Goal: Information Seeking & Learning: Learn about a topic

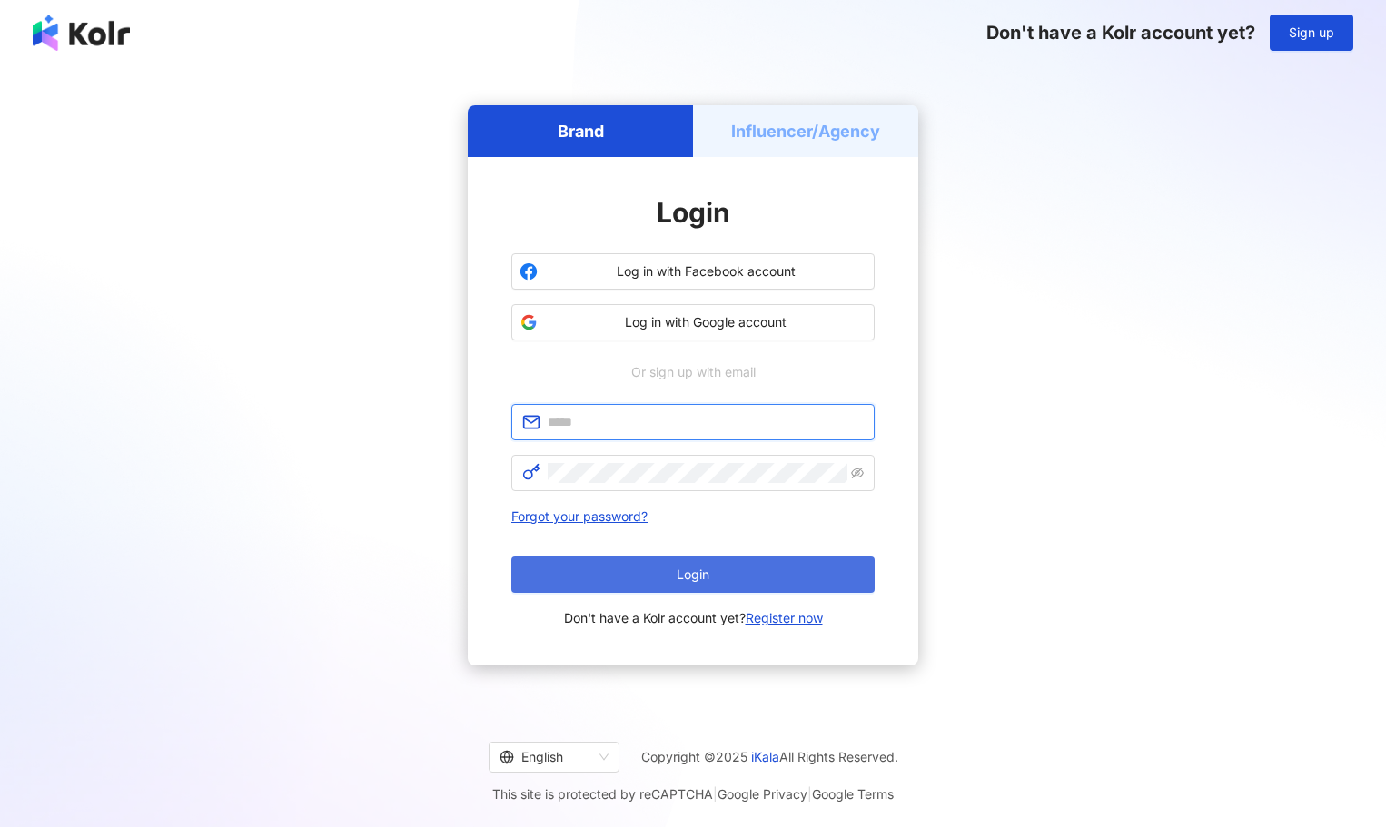
type input "**********"
click at [742, 568] on button "Login" at bounding box center [692, 575] width 363 height 36
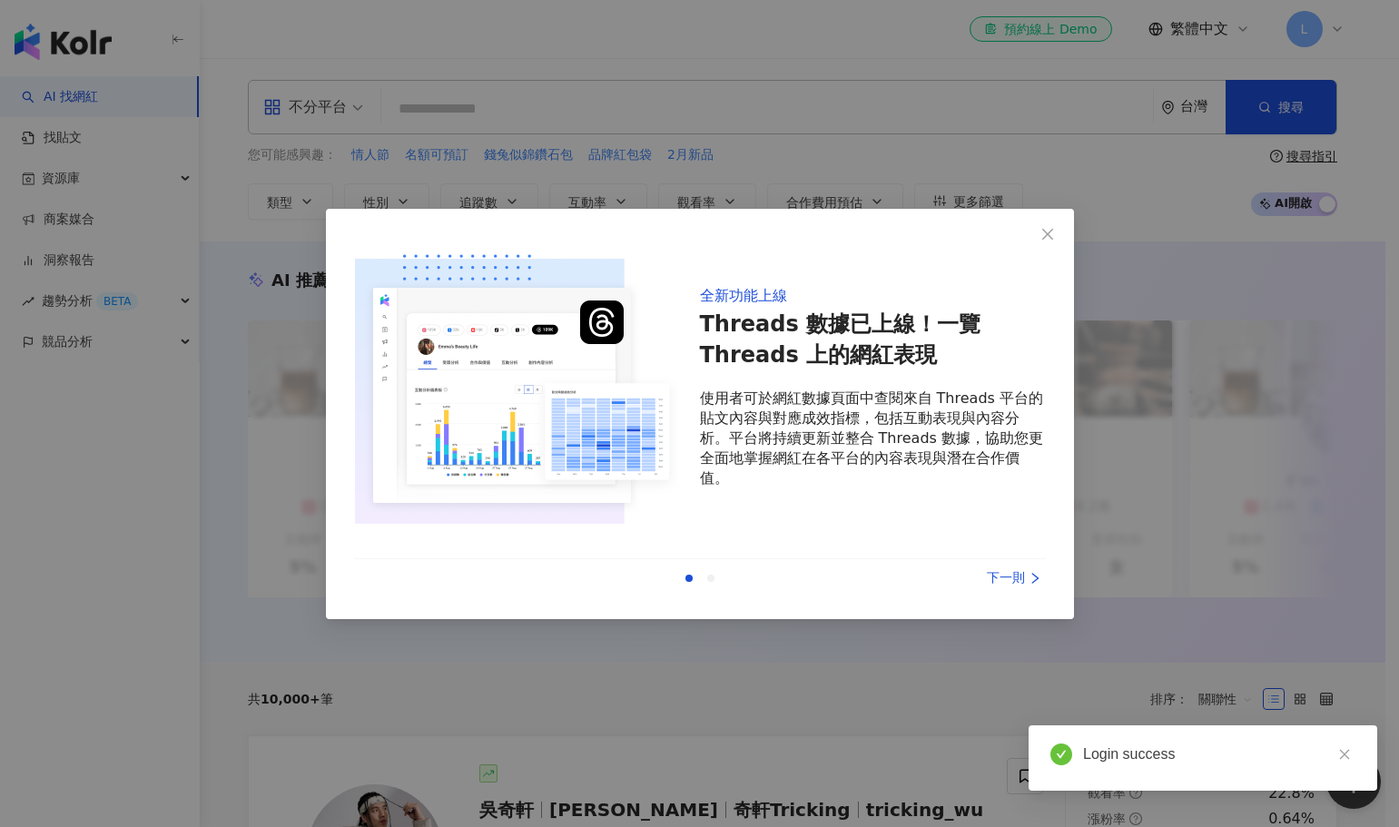
click at [1026, 581] on div "下一則" at bounding box center [977, 578] width 136 height 20
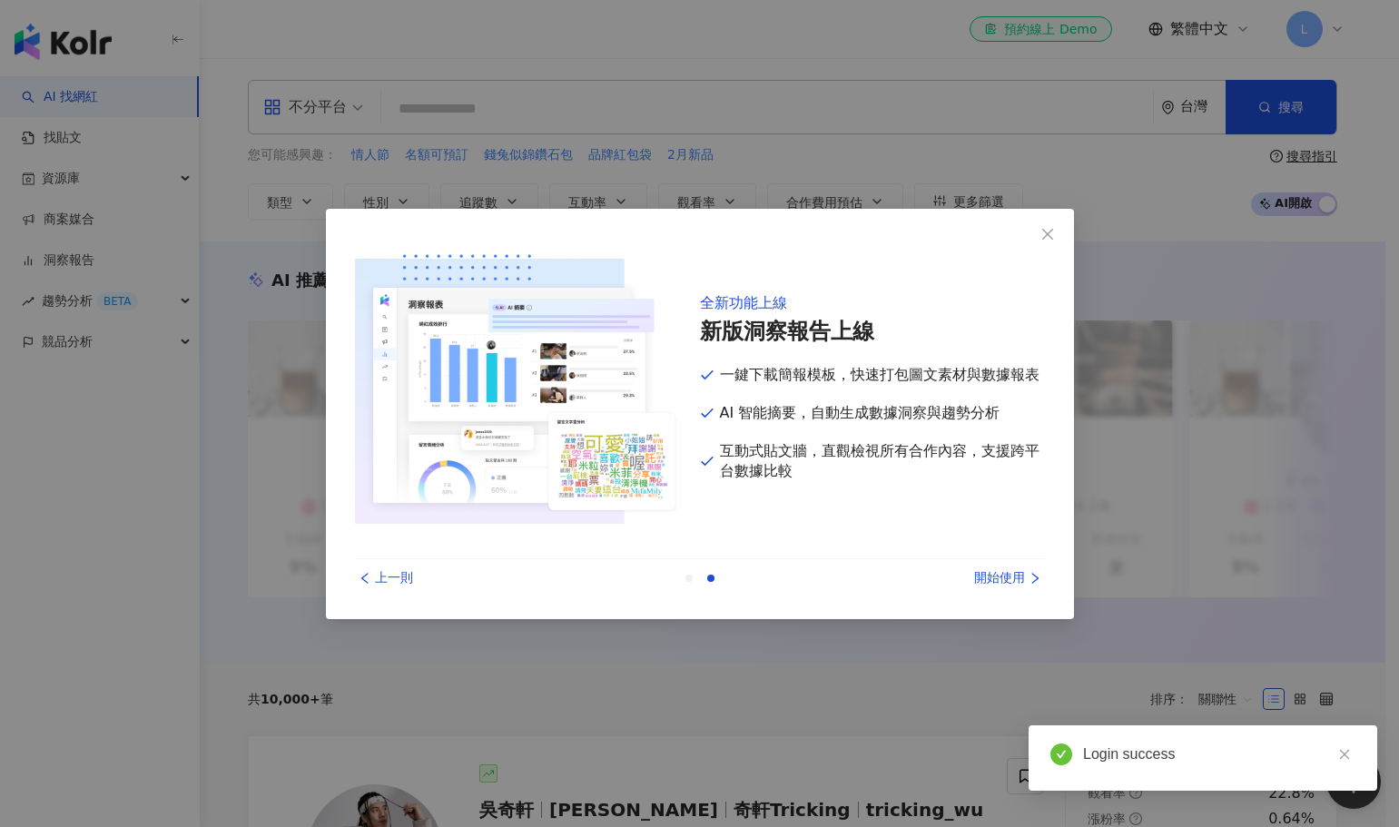
click at [1026, 581] on div "開始使用" at bounding box center [977, 578] width 136 height 20
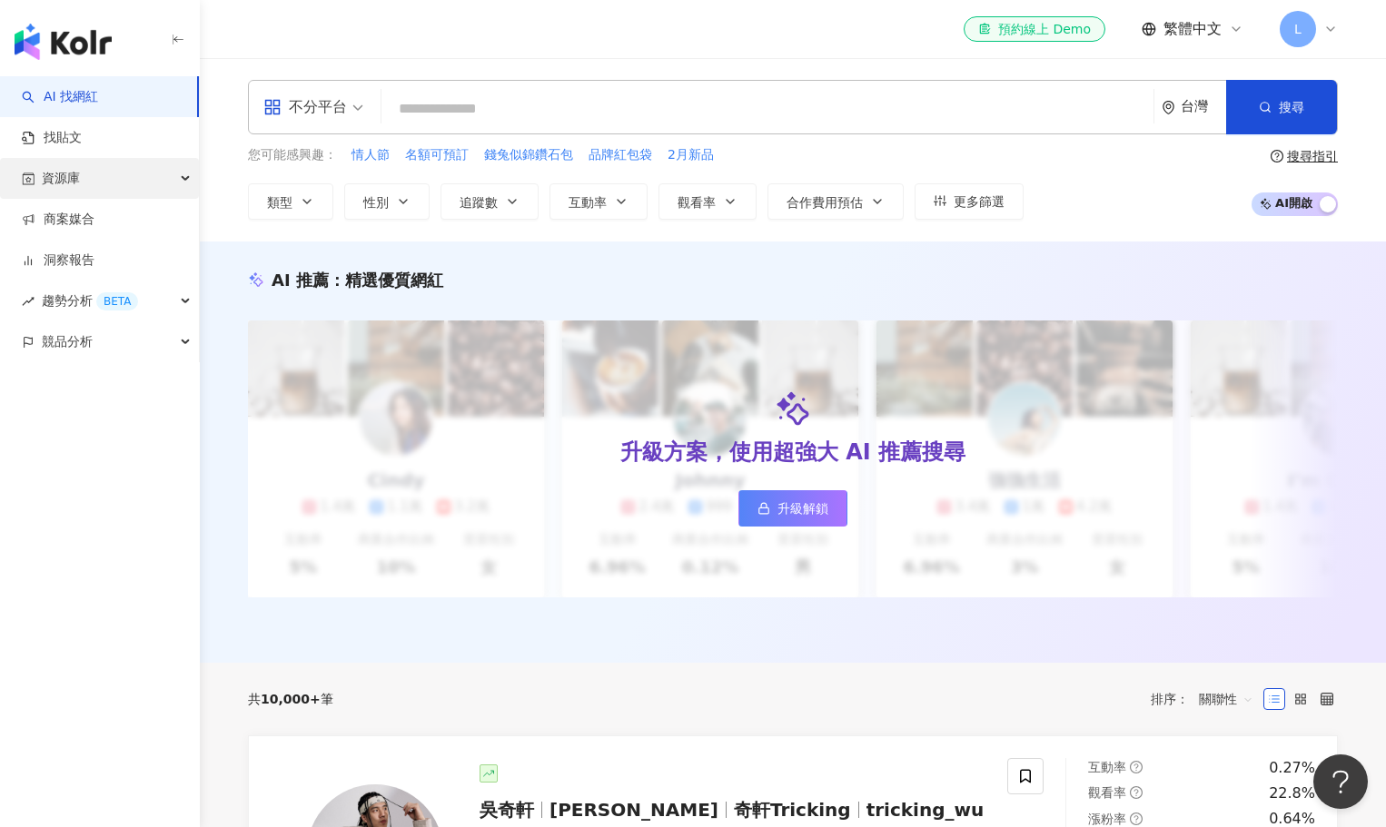
click at [104, 175] on div "資源庫" at bounding box center [99, 178] width 199 height 41
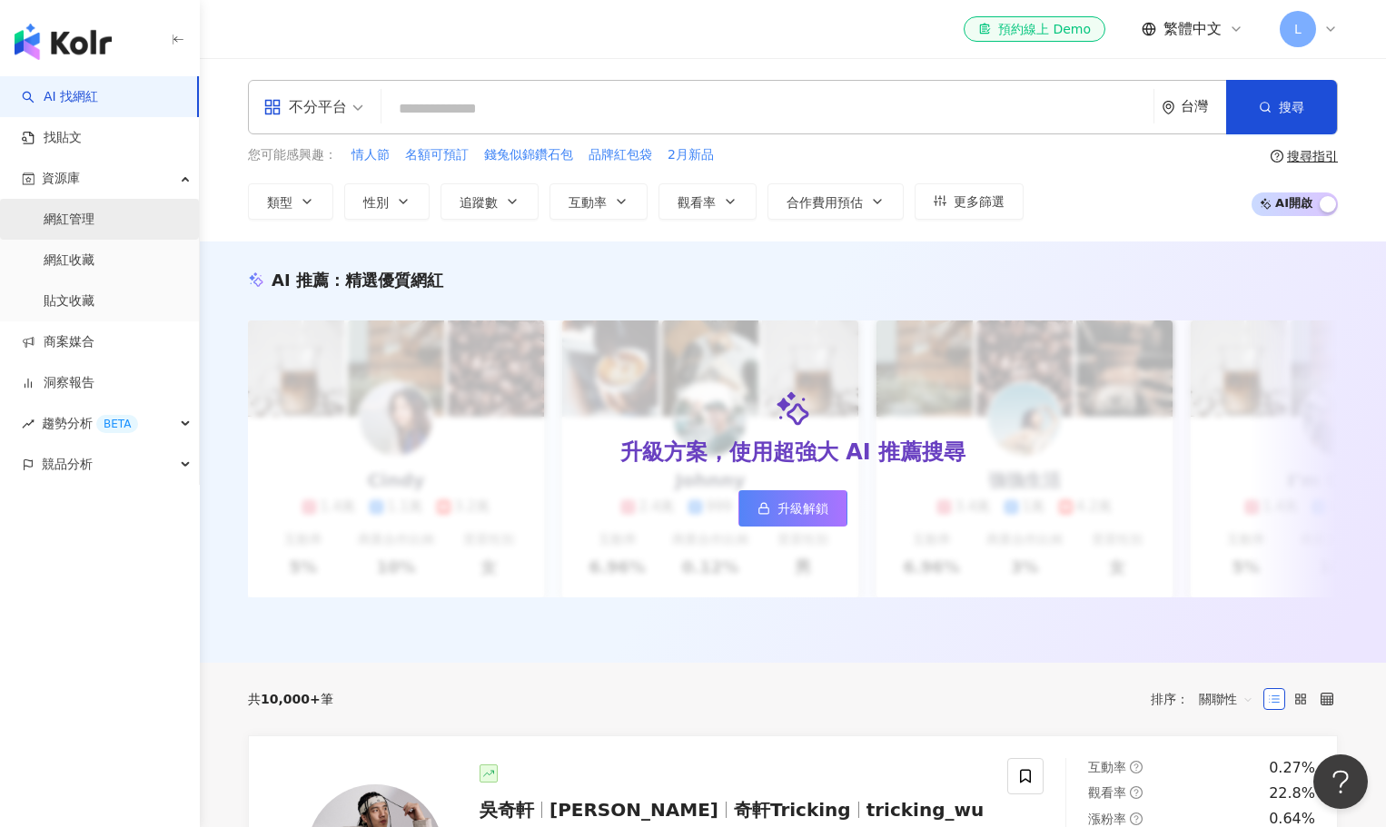
click at [94, 222] on link "網紅管理" at bounding box center [69, 220] width 51 height 18
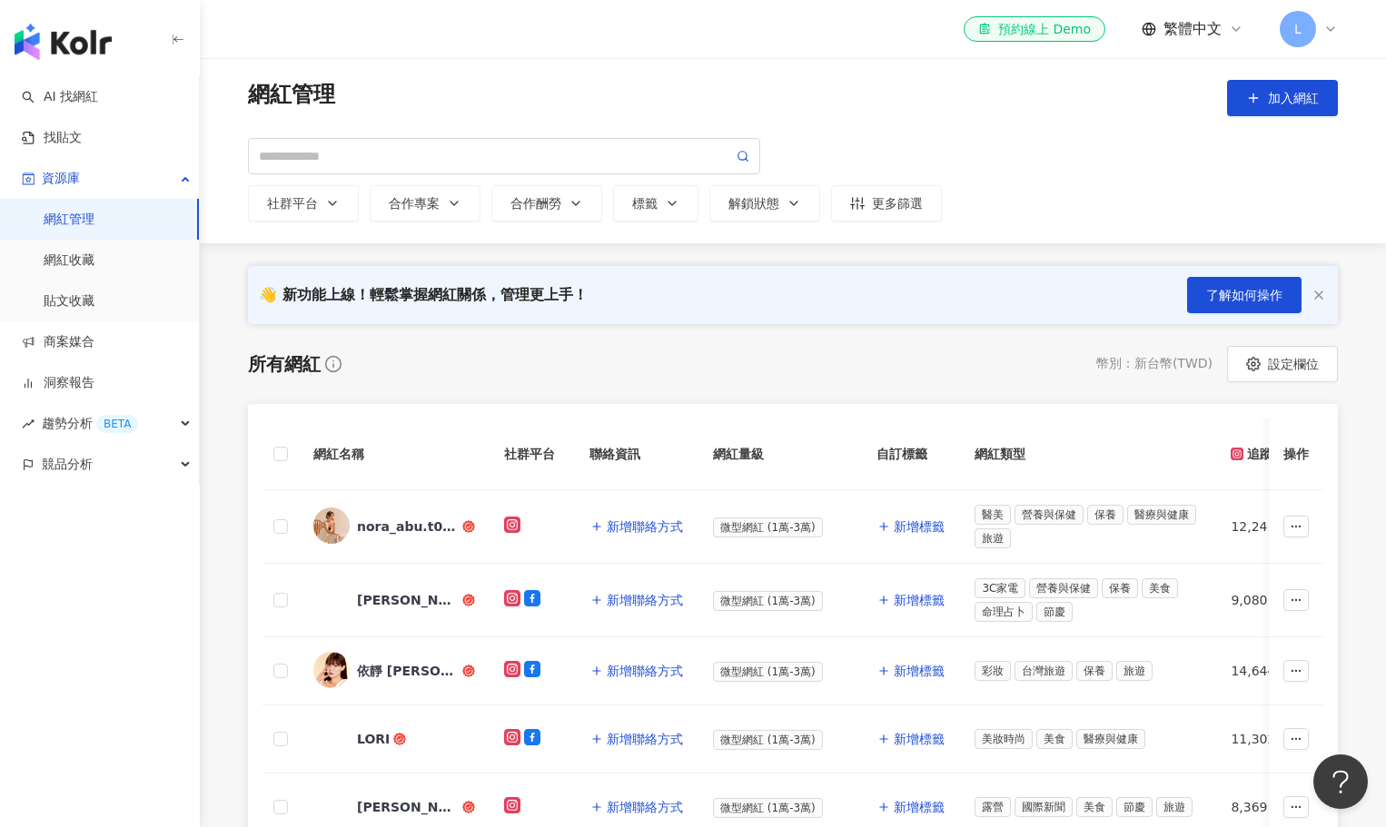
scroll to position [272, 0]
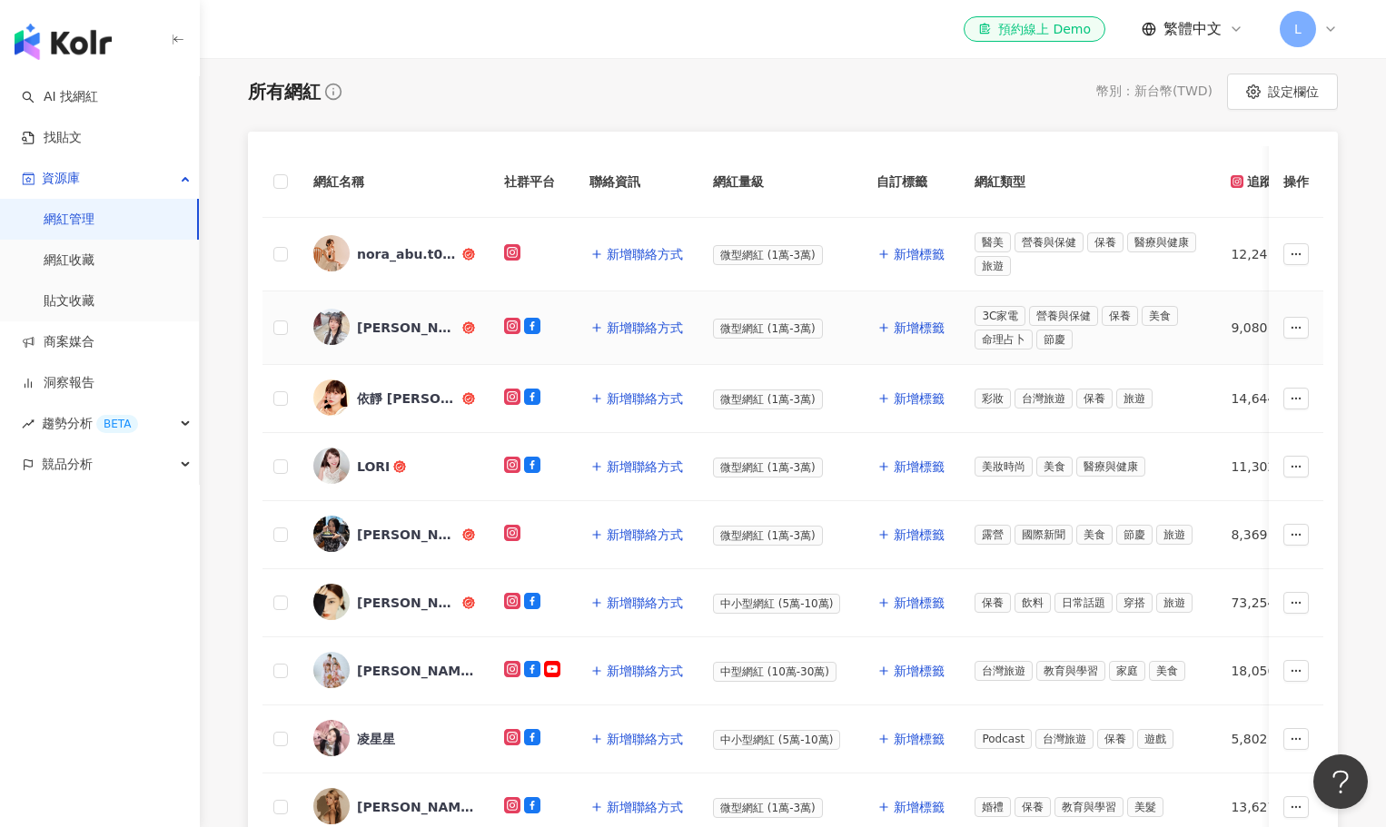
click at [406, 328] on div "[PERSON_NAME]" at bounding box center [408, 328] width 102 height 18
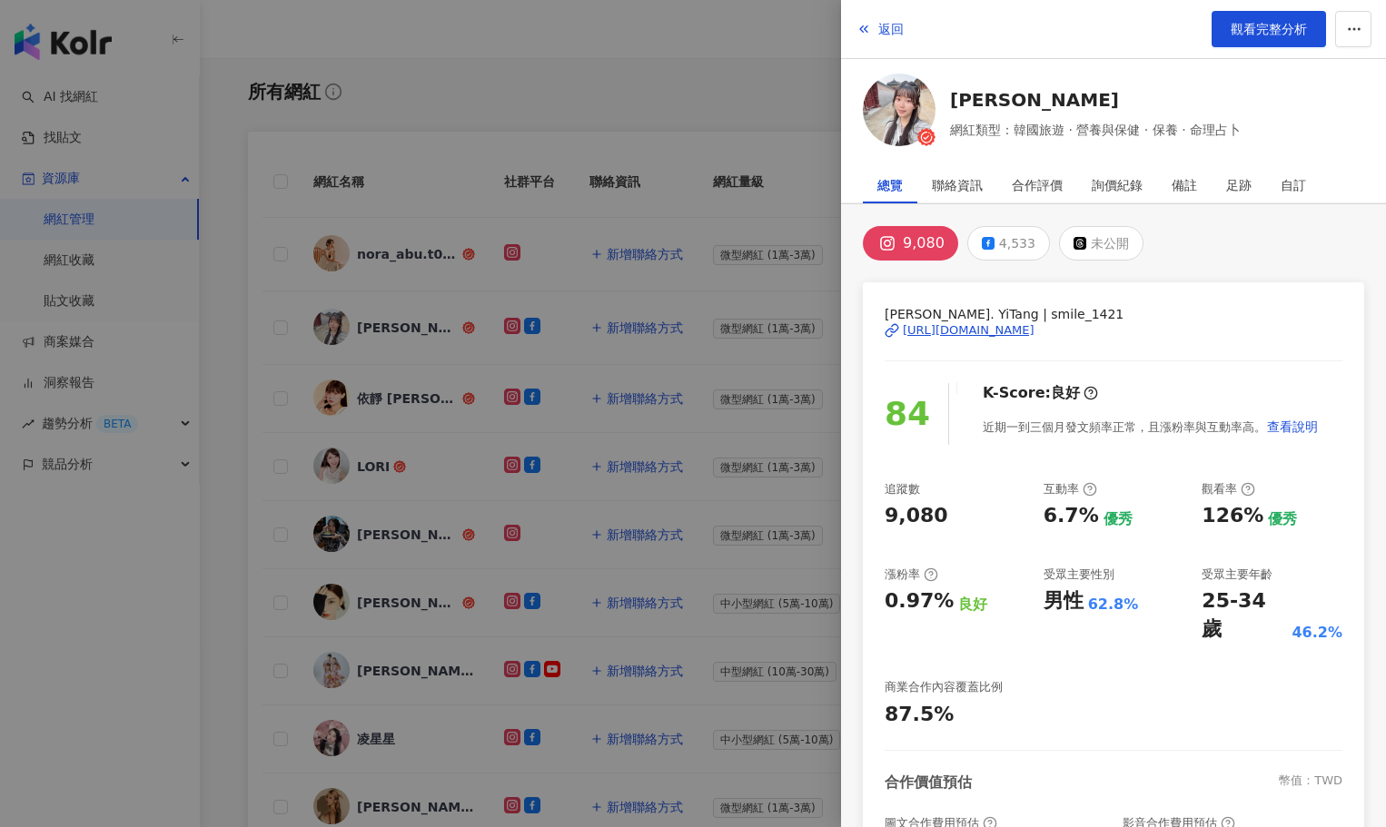
click at [407, 254] on div at bounding box center [693, 413] width 1386 height 827
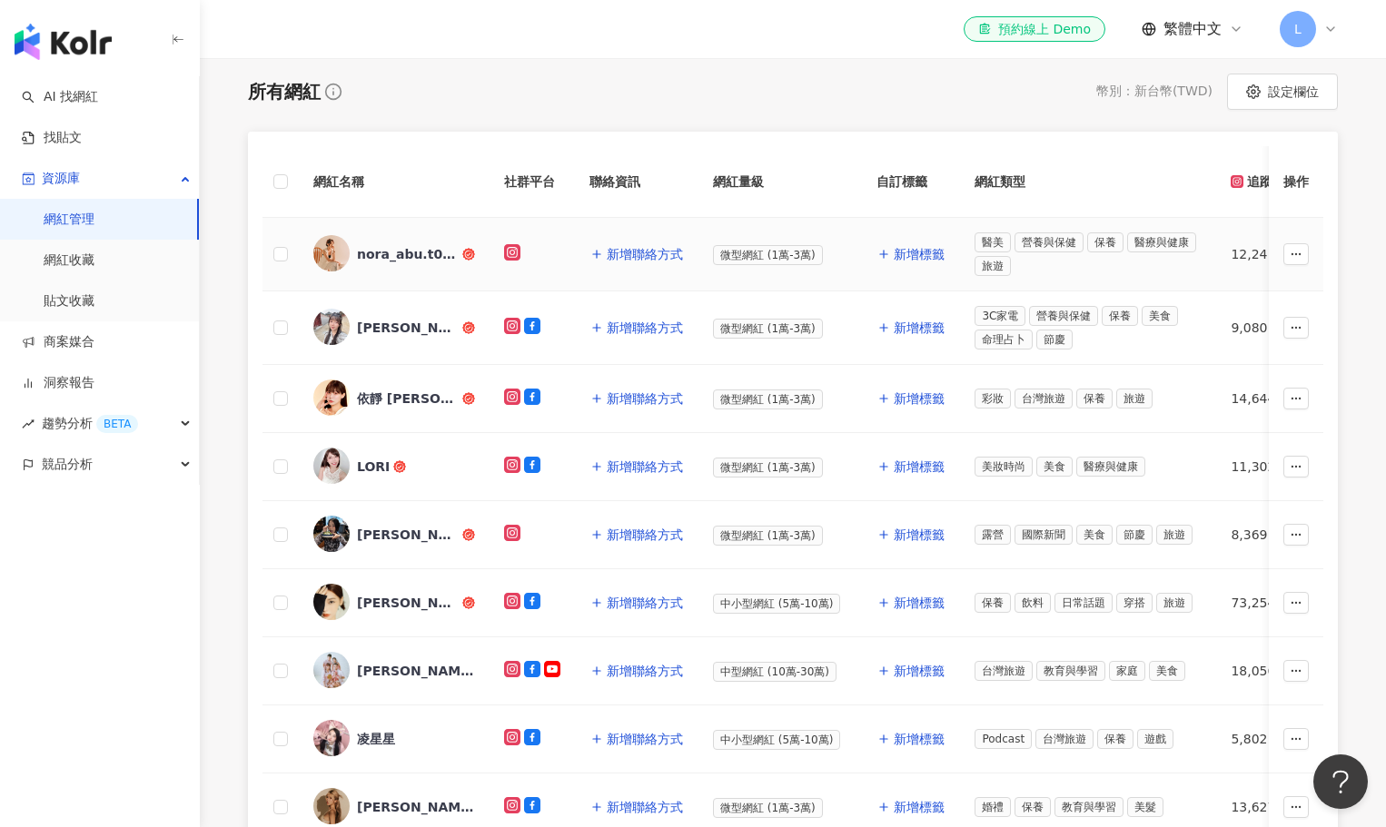
click at [407, 254] on div "nora_abu.t0128" at bounding box center [408, 254] width 102 height 18
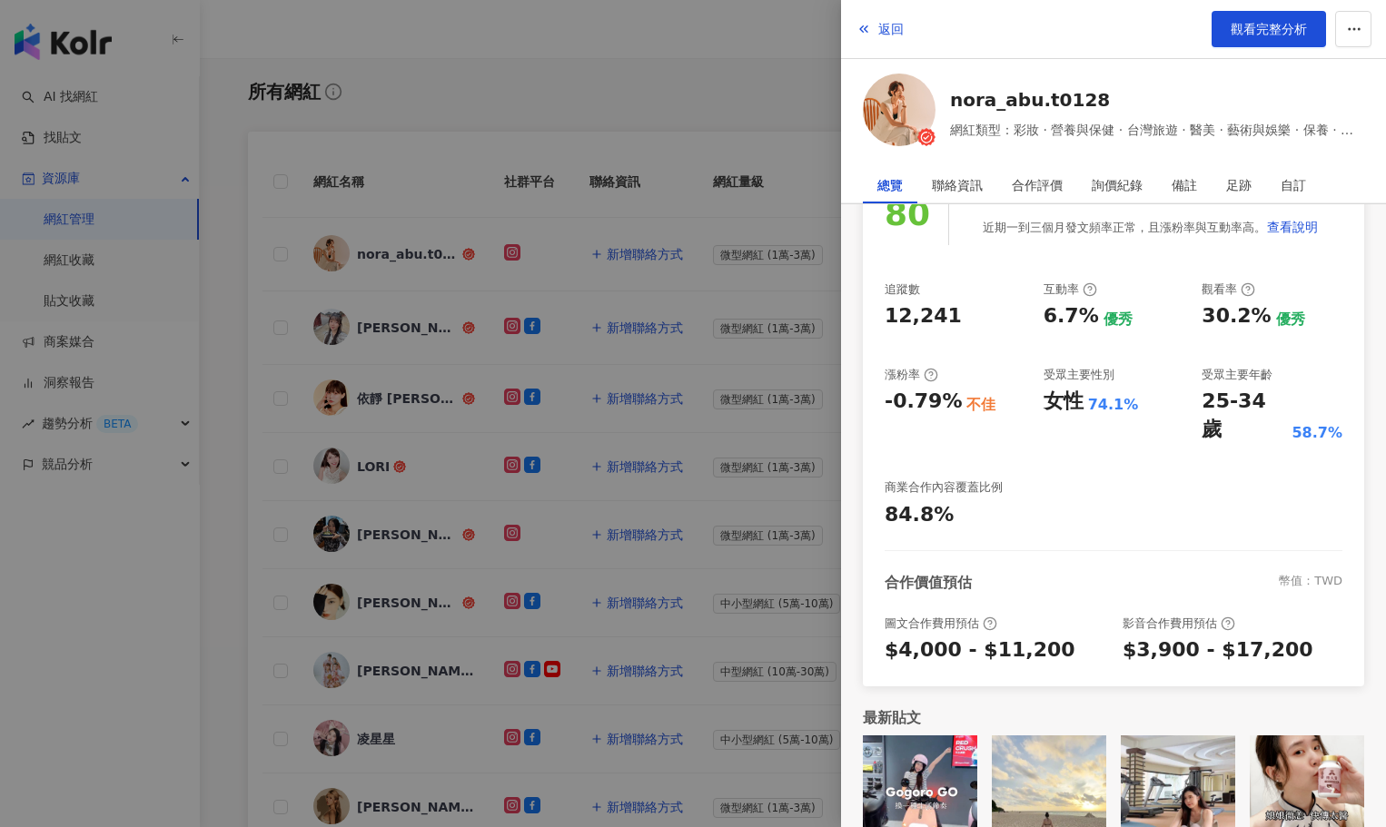
scroll to position [215, 0]
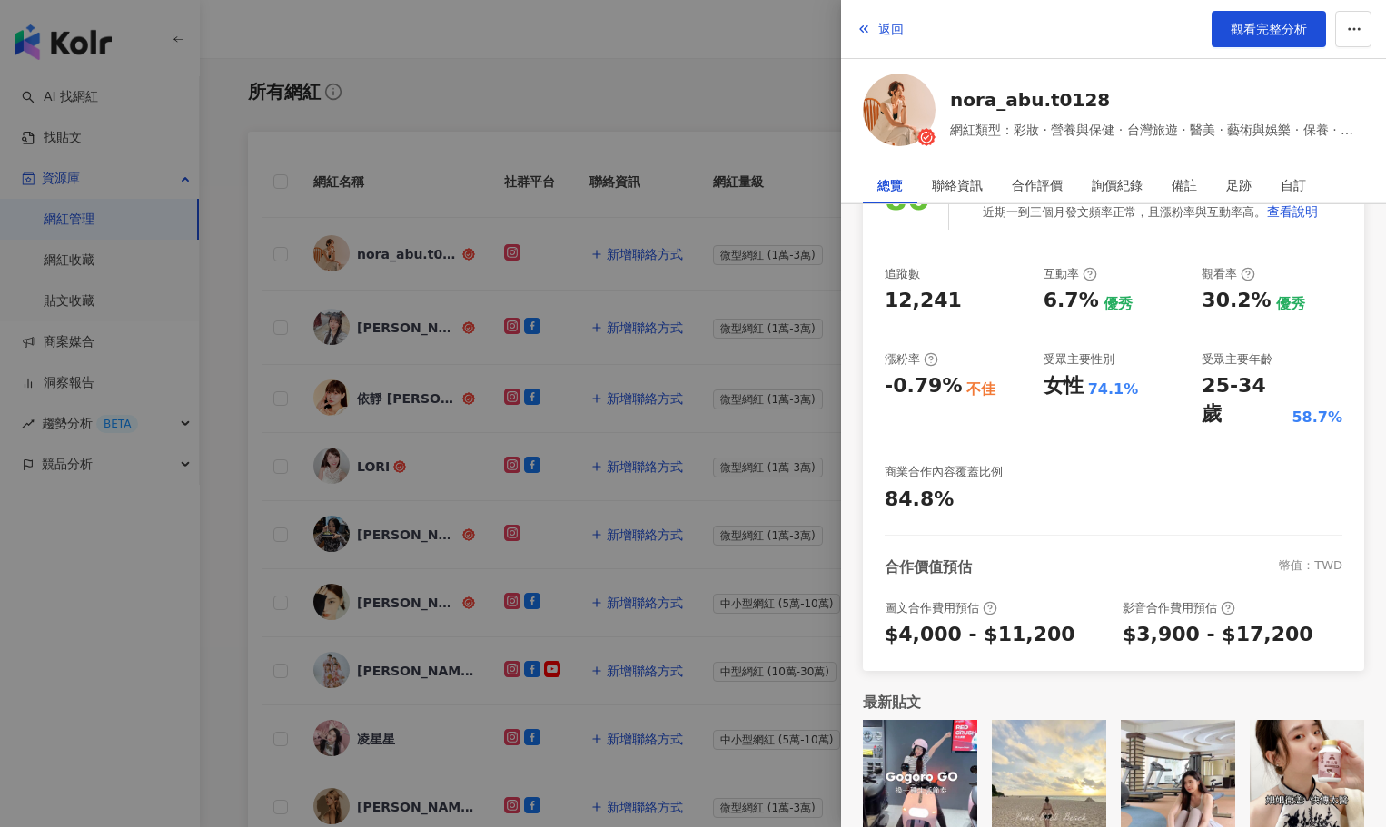
click at [381, 329] on div at bounding box center [693, 413] width 1386 height 827
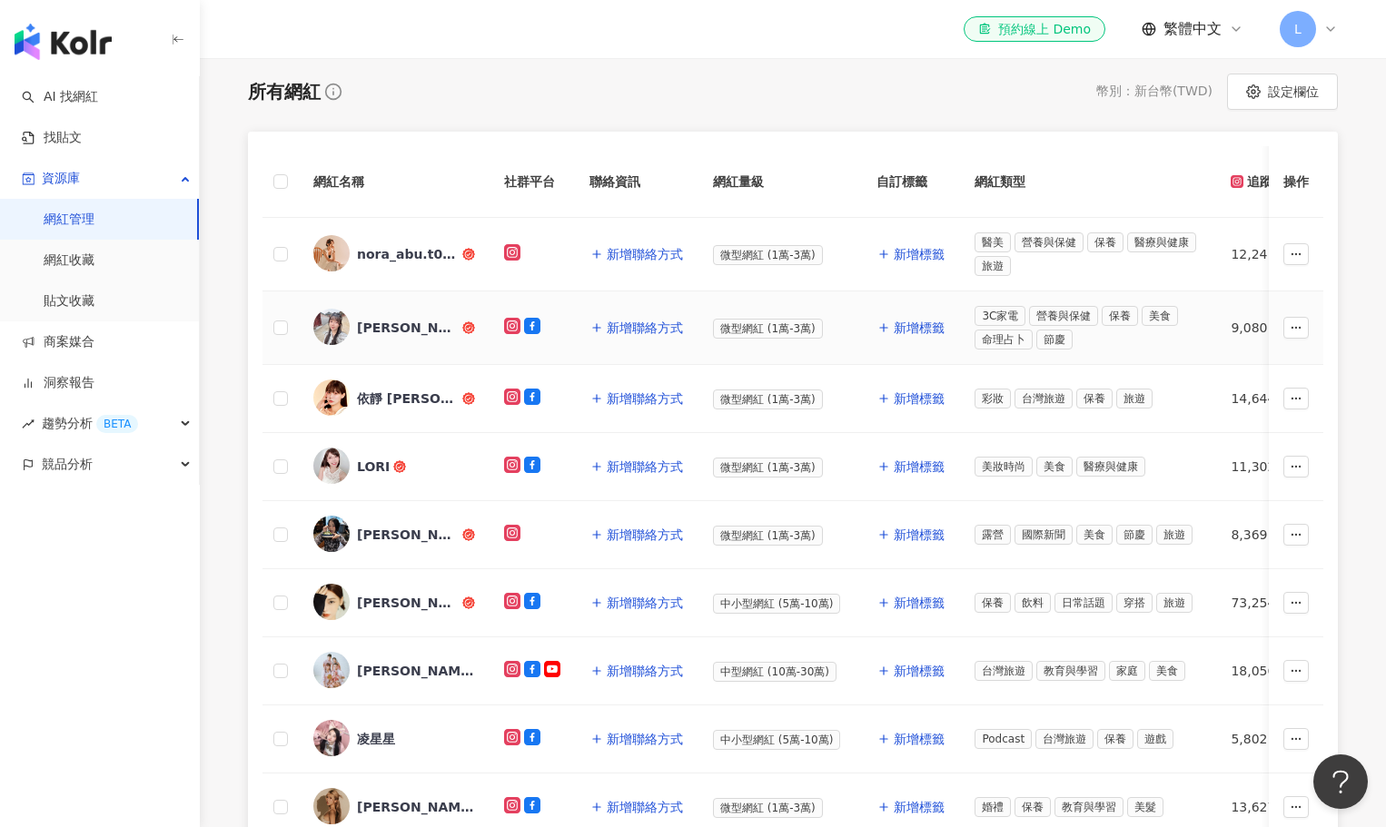
click at [390, 331] on div "[PERSON_NAME]" at bounding box center [408, 328] width 102 height 18
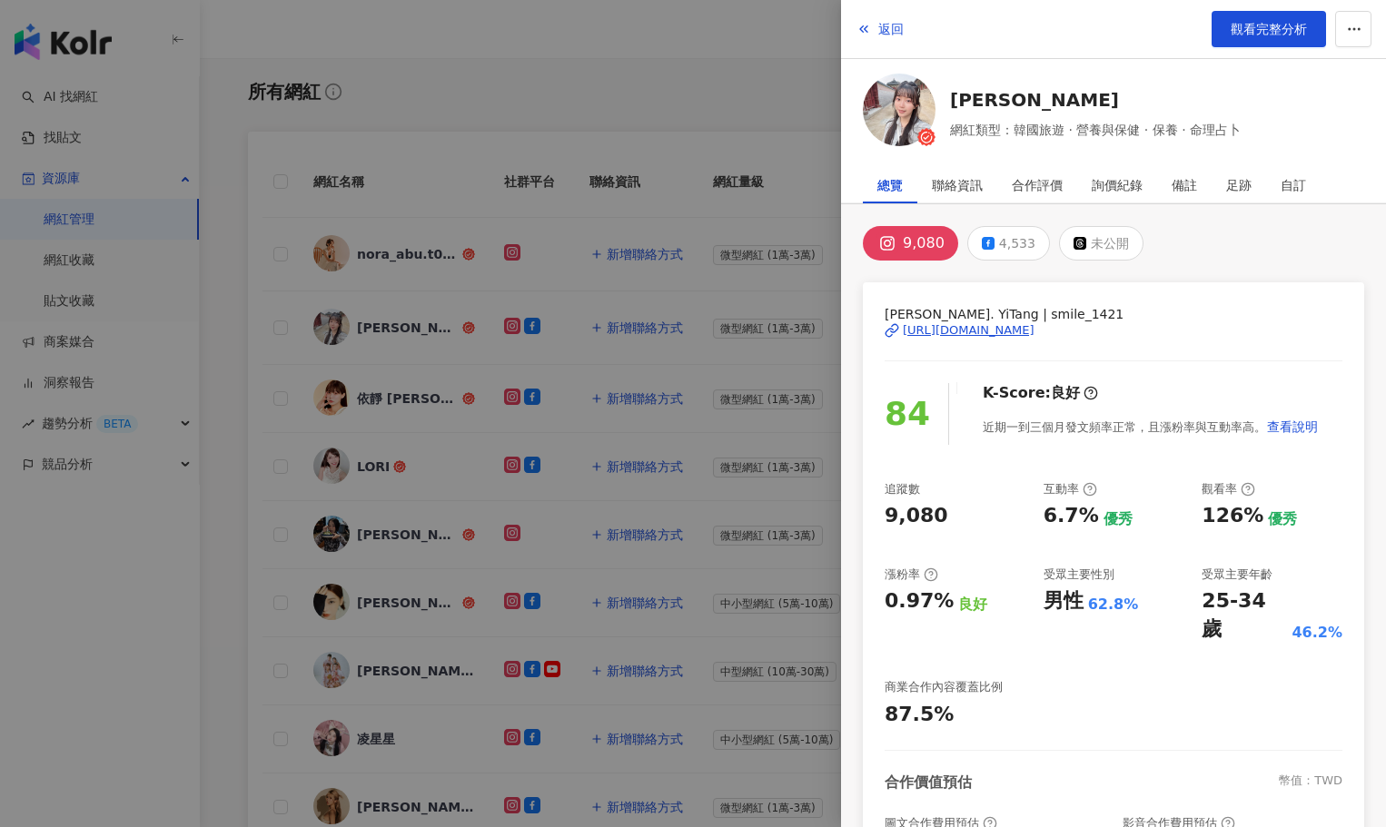
click at [409, 402] on div at bounding box center [693, 413] width 1386 height 827
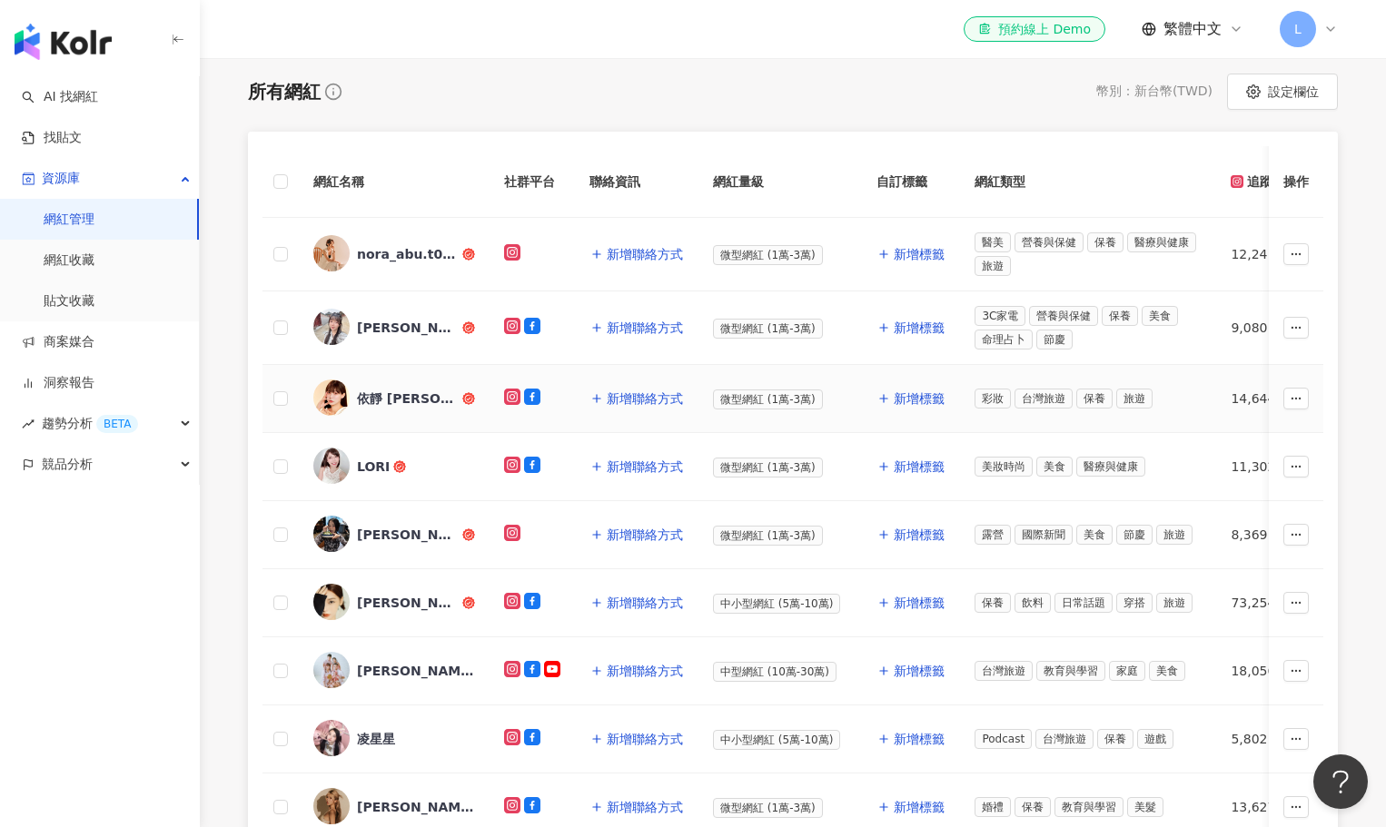
click at [406, 402] on div "依靜 [PERSON_NAME]" at bounding box center [408, 399] width 102 height 18
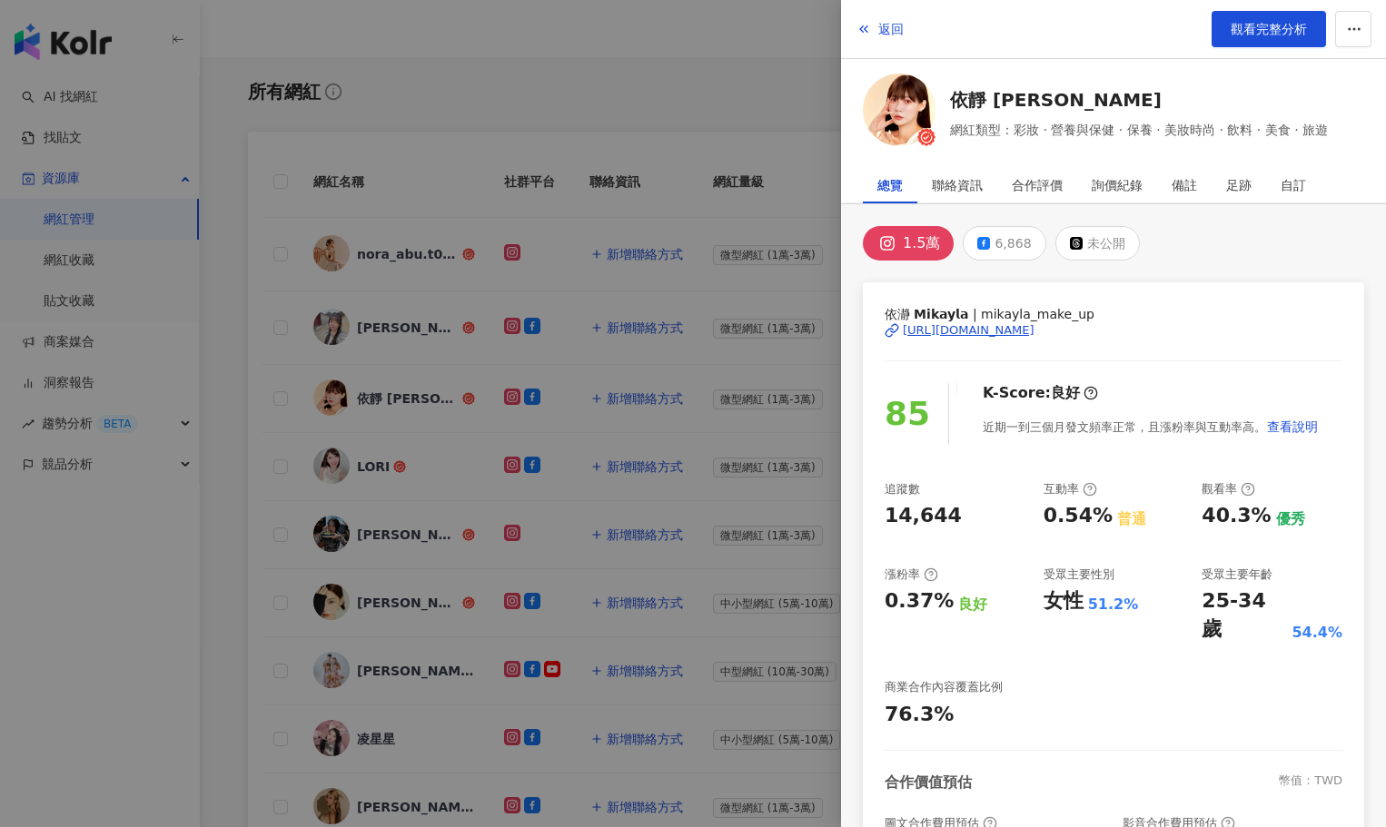
click at [401, 452] on div at bounding box center [693, 413] width 1386 height 827
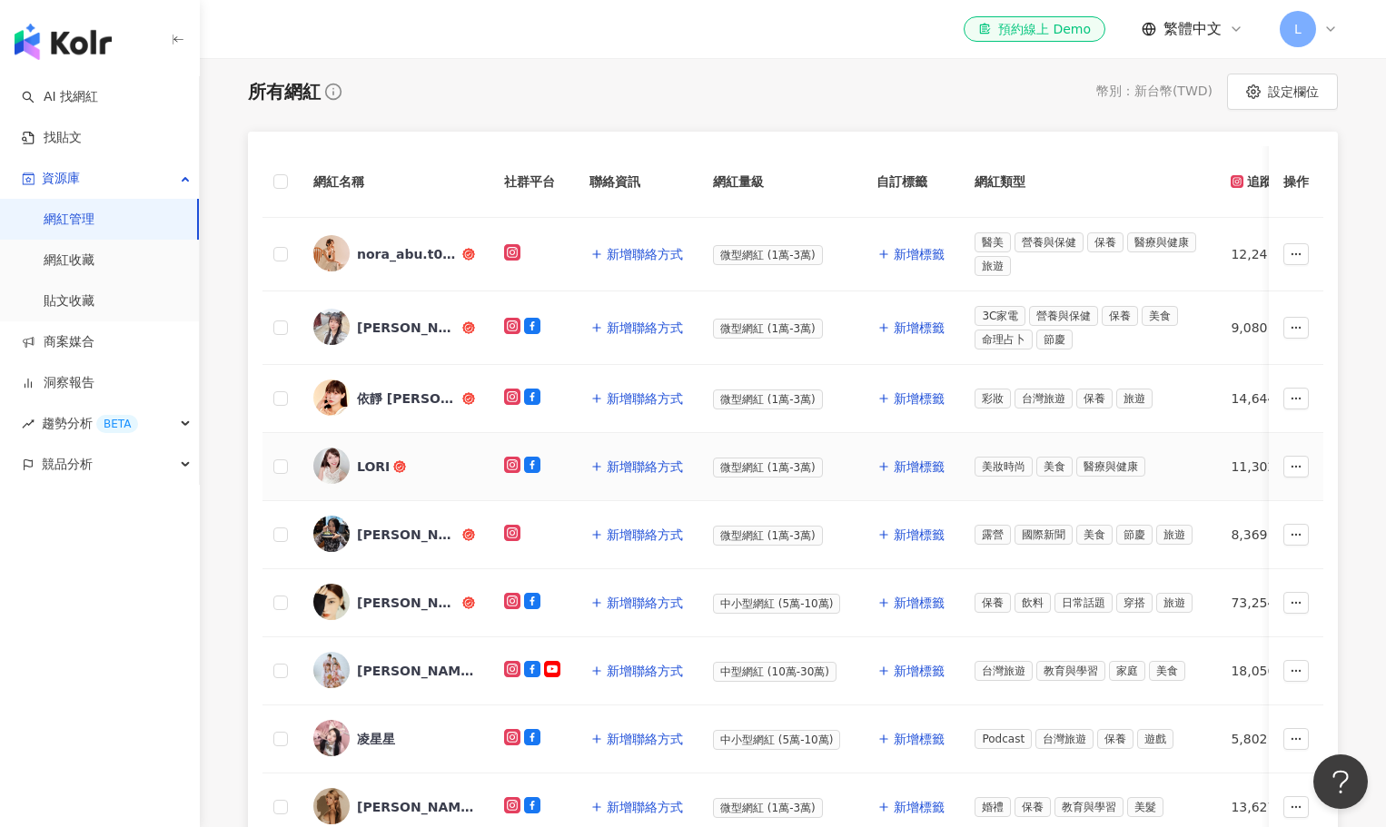
click at [367, 466] on div "LORI" at bounding box center [373, 467] width 33 height 18
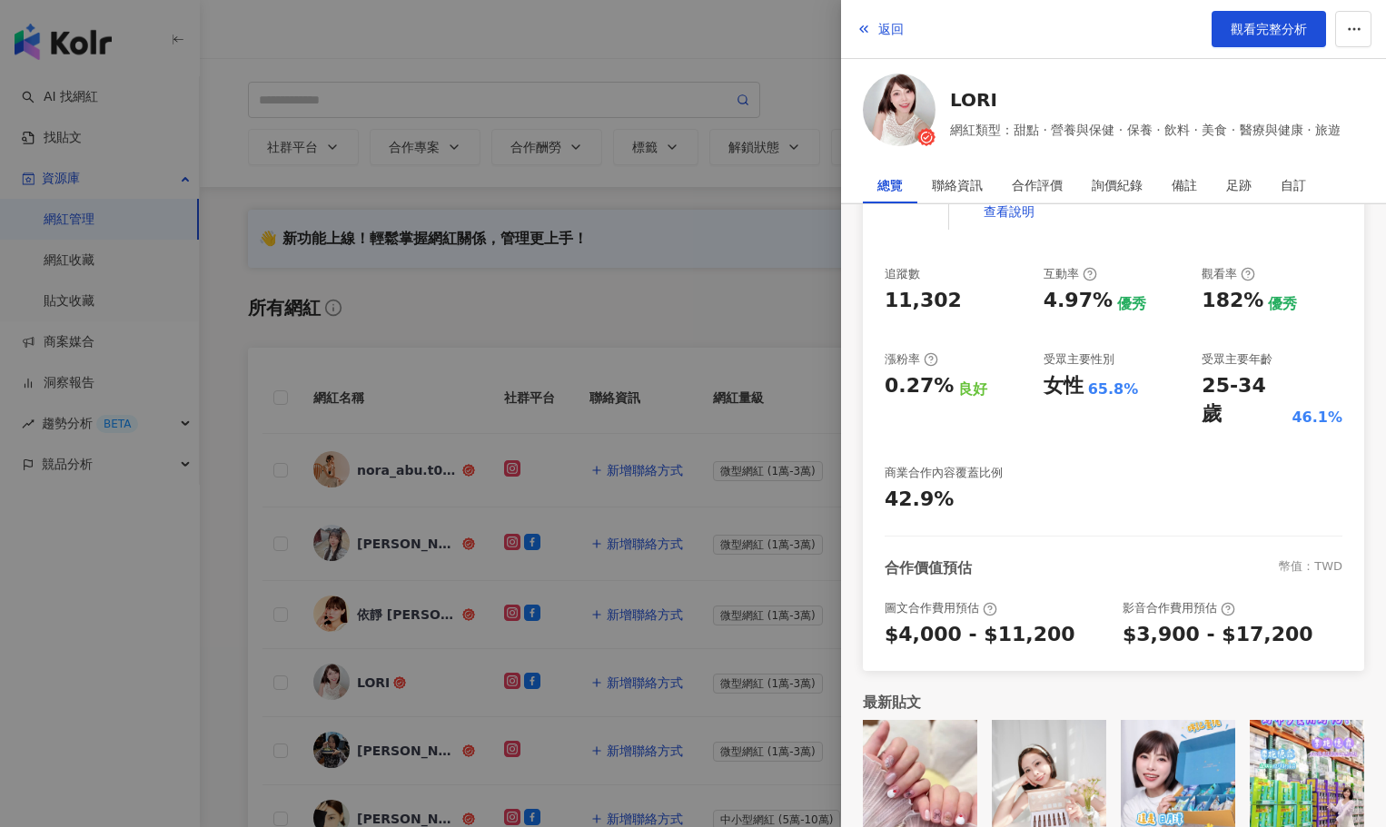
scroll to position [0, 0]
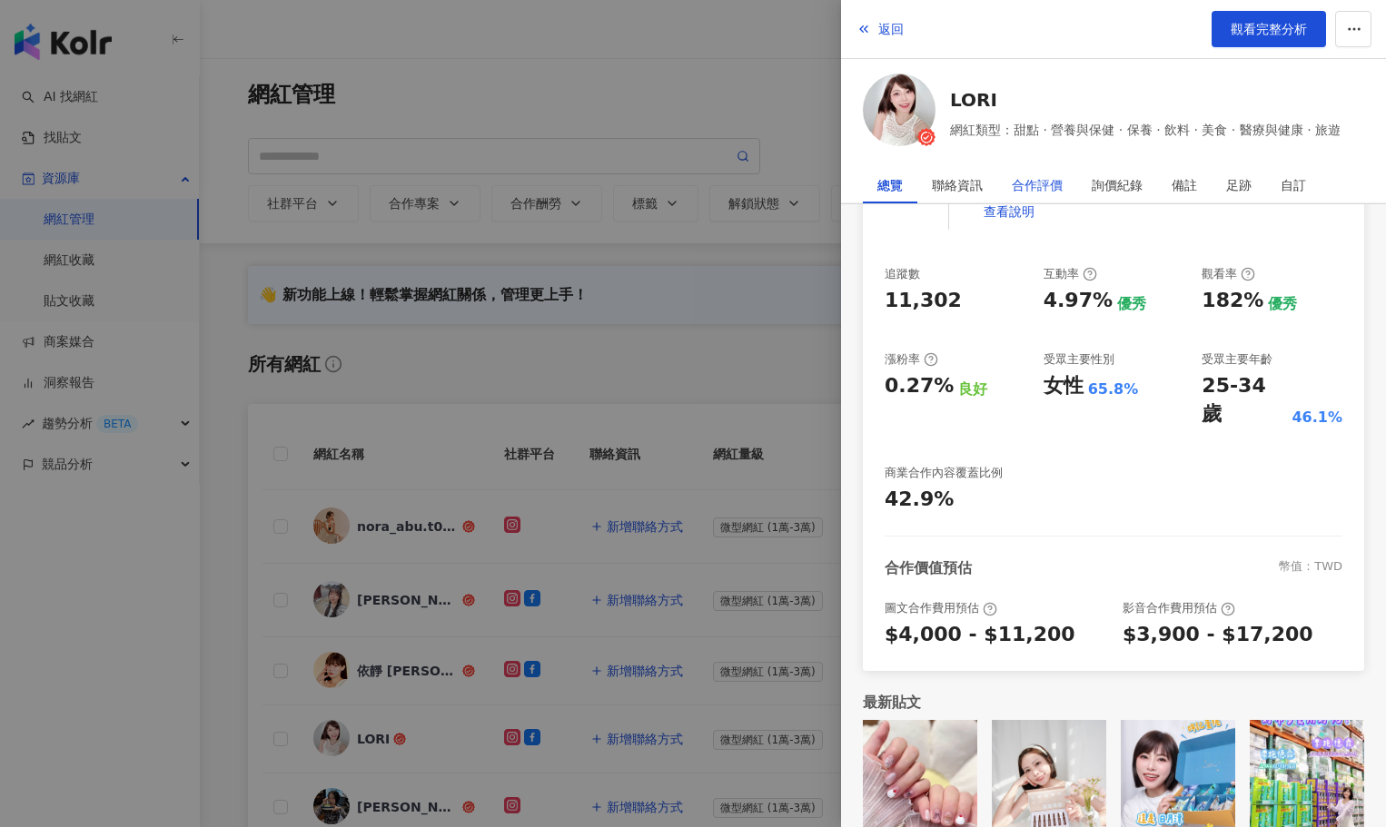
click at [1042, 182] on div "合作評價" at bounding box center [1037, 185] width 51 height 36
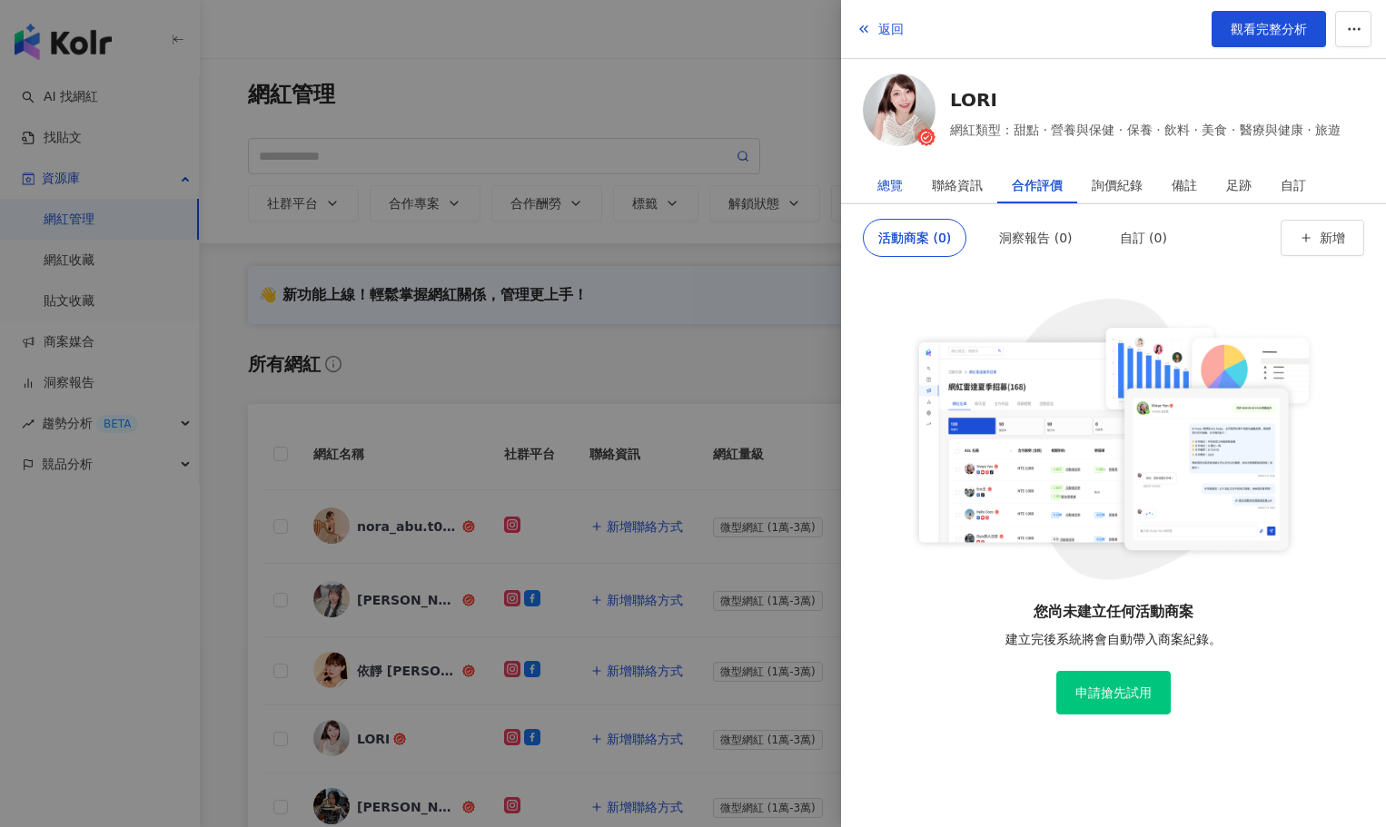
click at [889, 187] on div "總覽" at bounding box center [889, 185] width 25 height 36
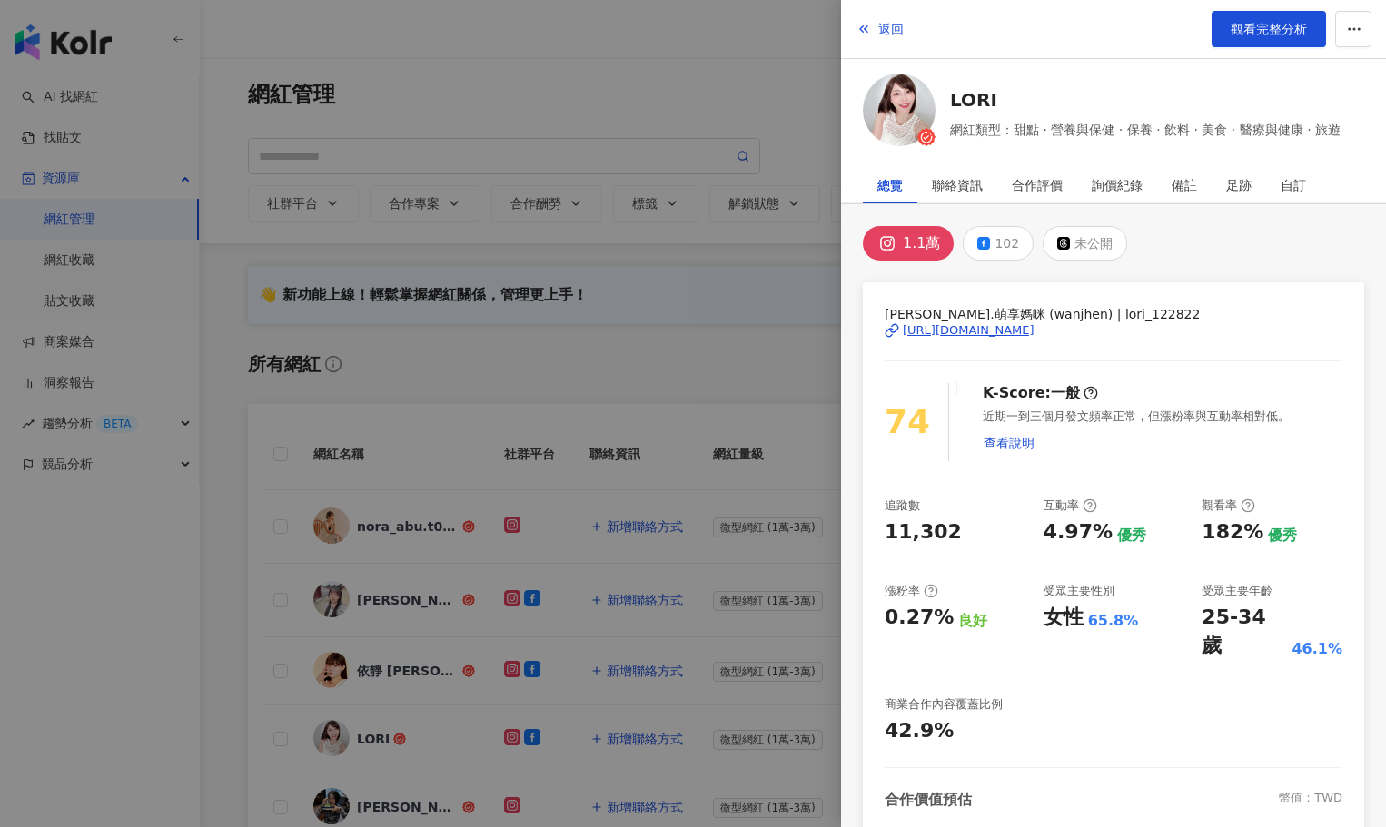
click at [1009, 331] on div "[URL][DOMAIN_NAME]" at bounding box center [969, 330] width 132 height 16
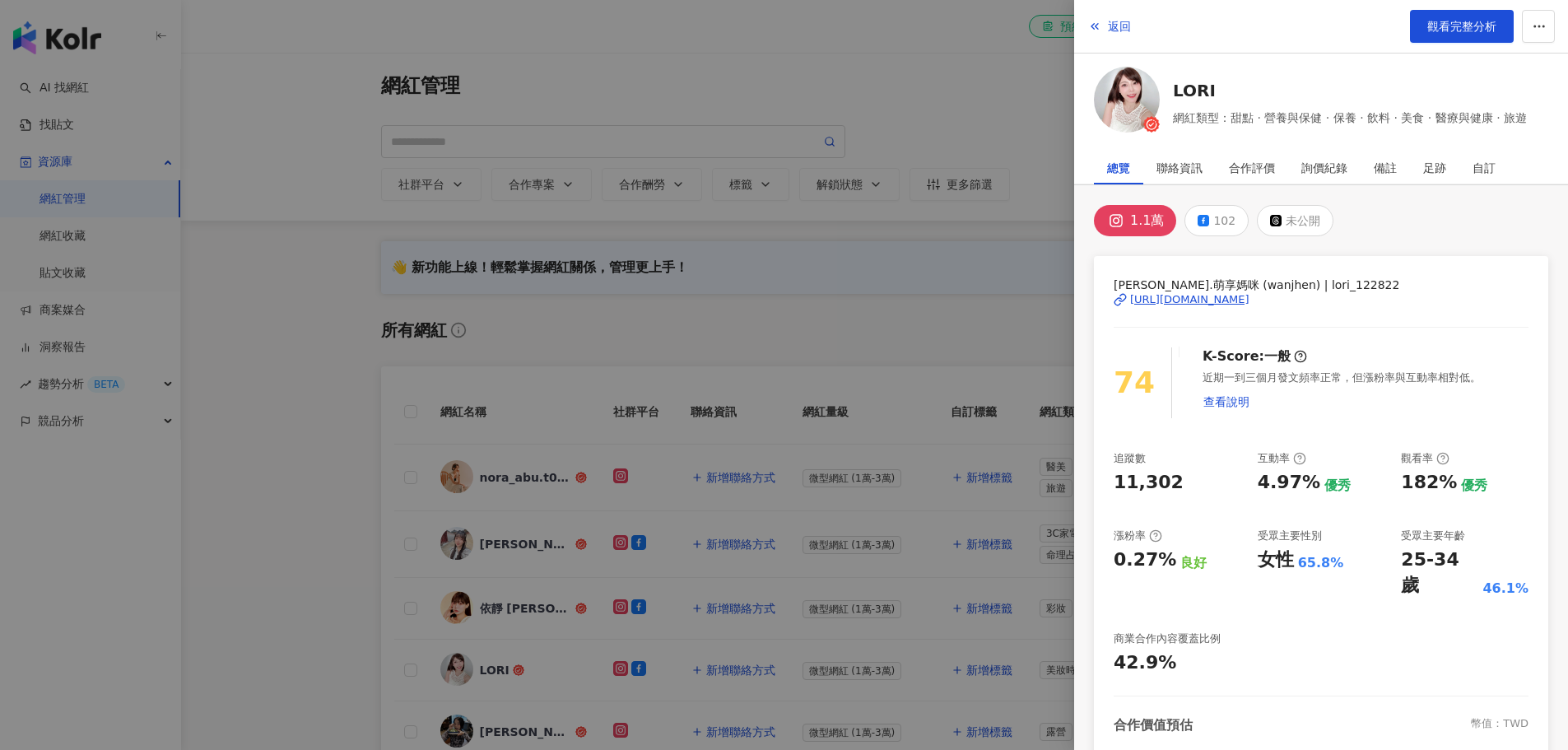
click at [308, 422] on div at bounding box center [784, 375] width 1568 height 750
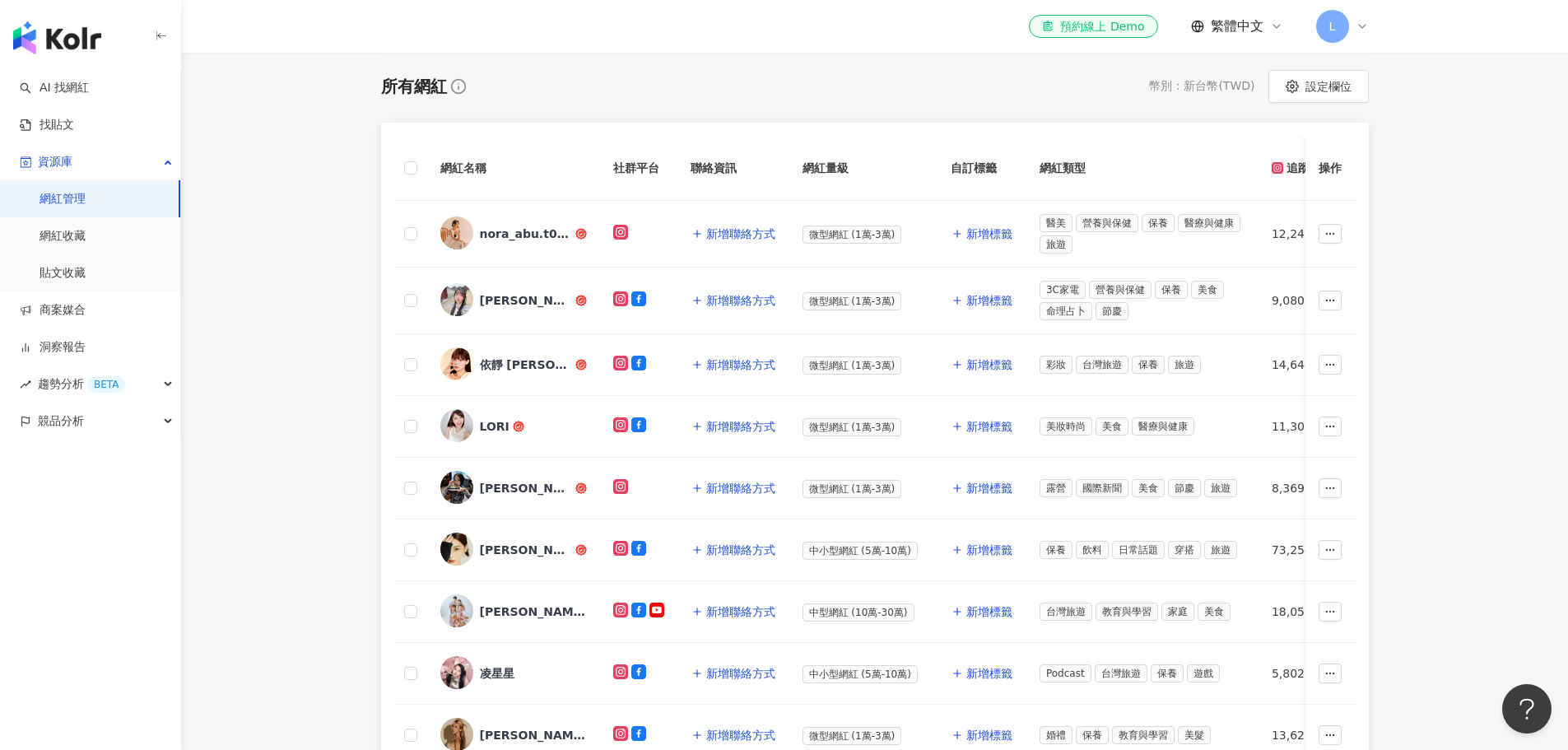
scroll to position [247, 0]
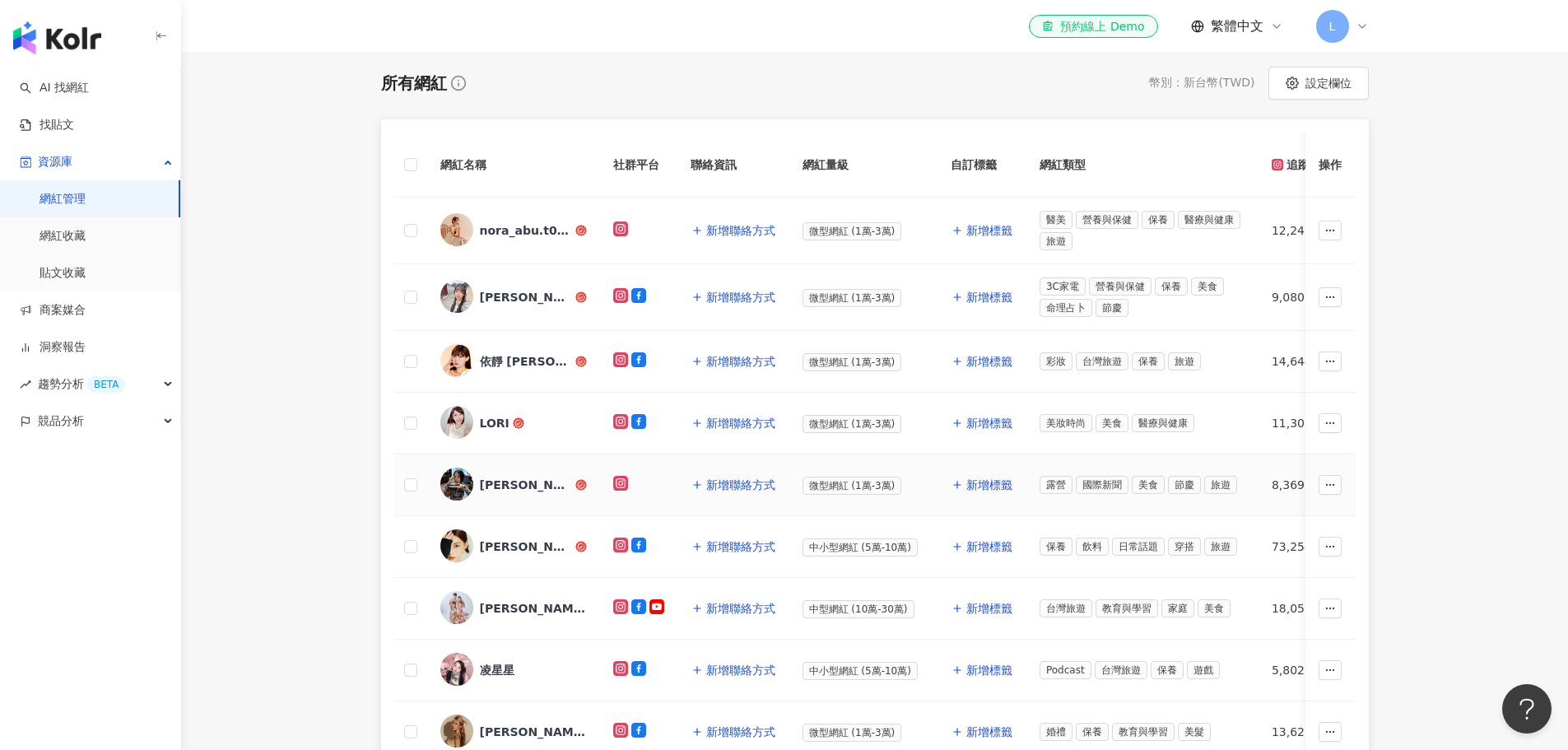
click at [479, 481] on div "[PERSON_NAME]" at bounding box center [526, 485] width 92 height 16
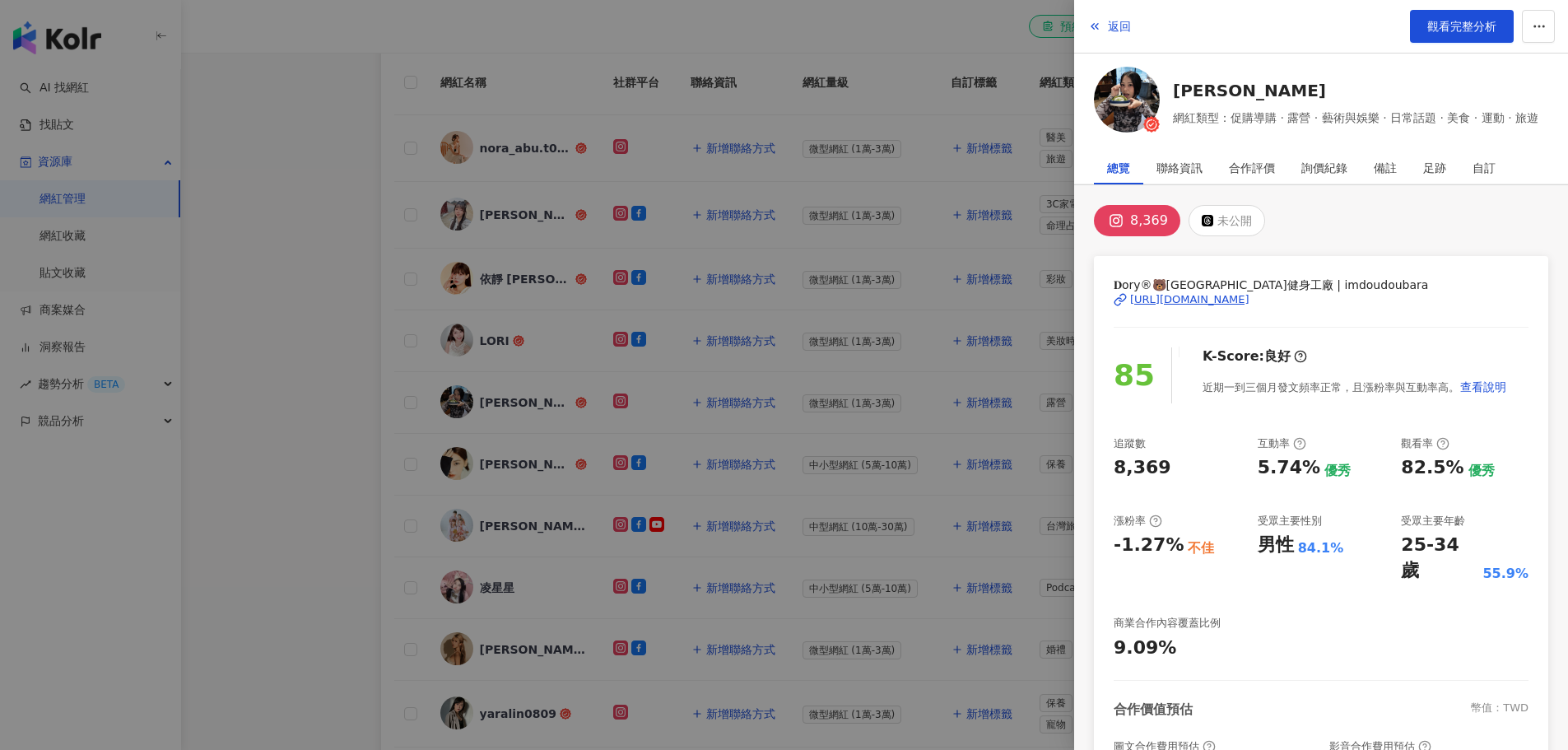
scroll to position [412, 0]
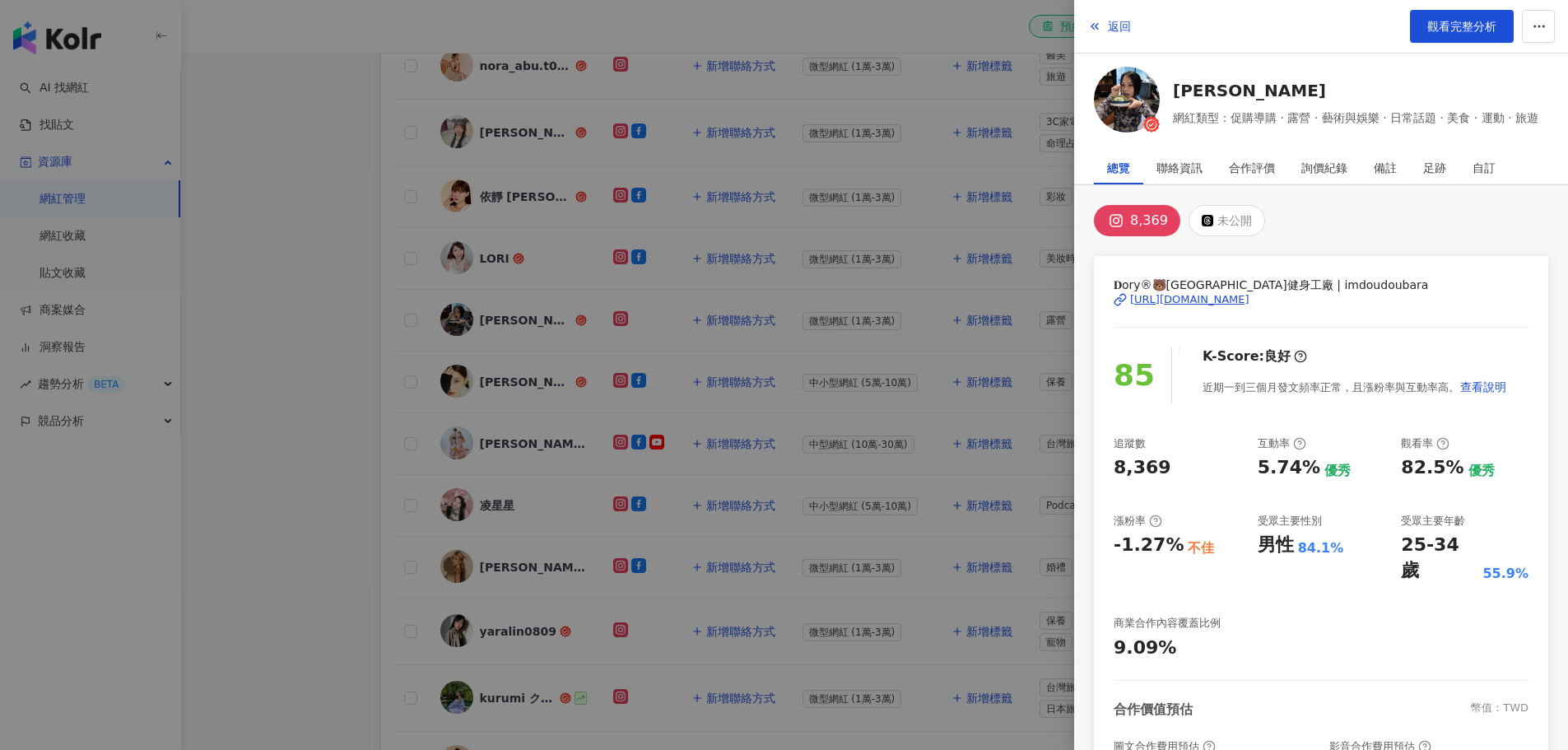
click at [515, 432] on div at bounding box center [784, 375] width 1568 height 750
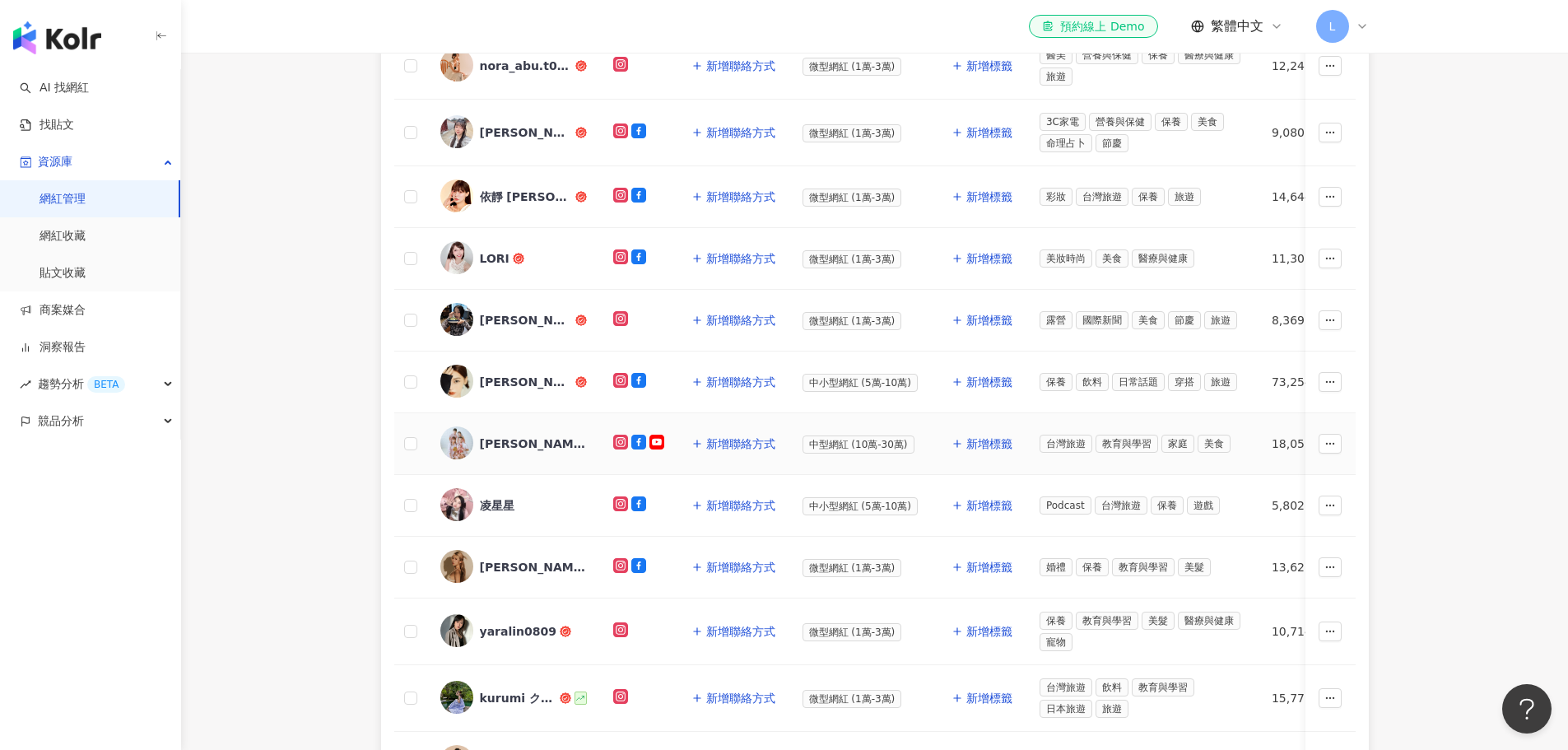
click at [530, 443] on div "[PERSON_NAME]。[PERSON_NAME]" at bounding box center [533, 443] width 107 height 16
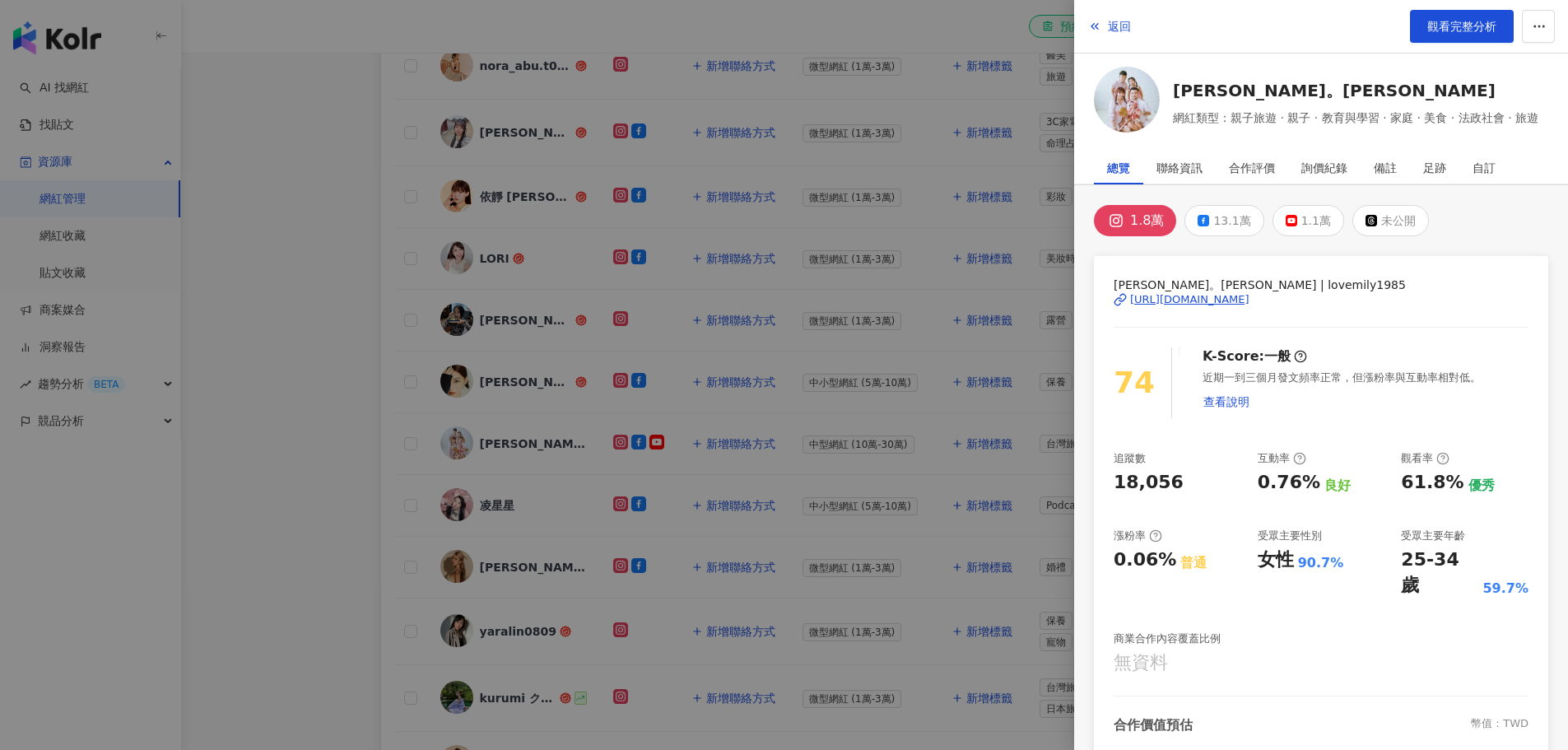
click at [1250, 301] on div "[URL][DOMAIN_NAME]" at bounding box center [1190, 299] width 120 height 15
click at [332, 268] on div at bounding box center [784, 375] width 1568 height 750
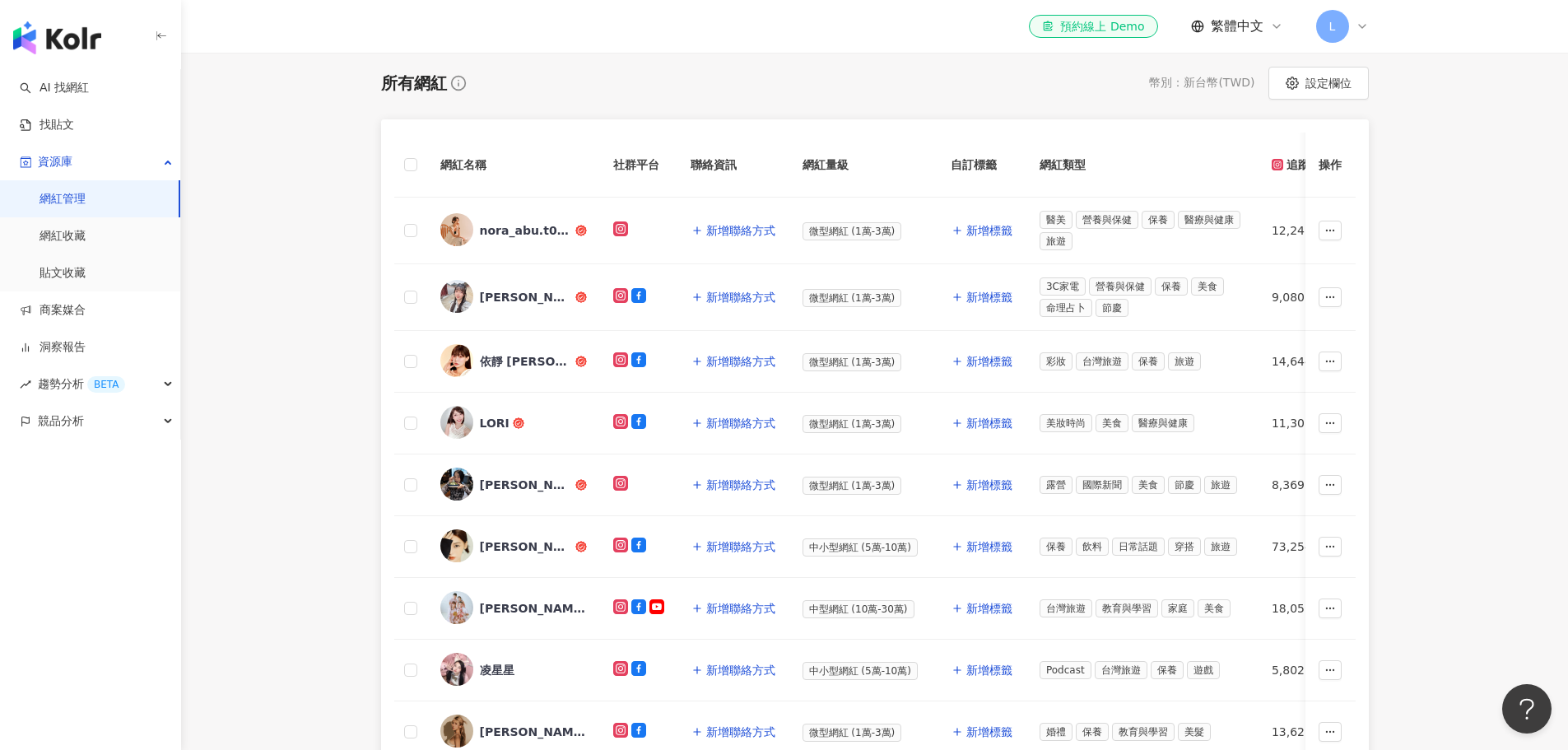
scroll to position [0, 0]
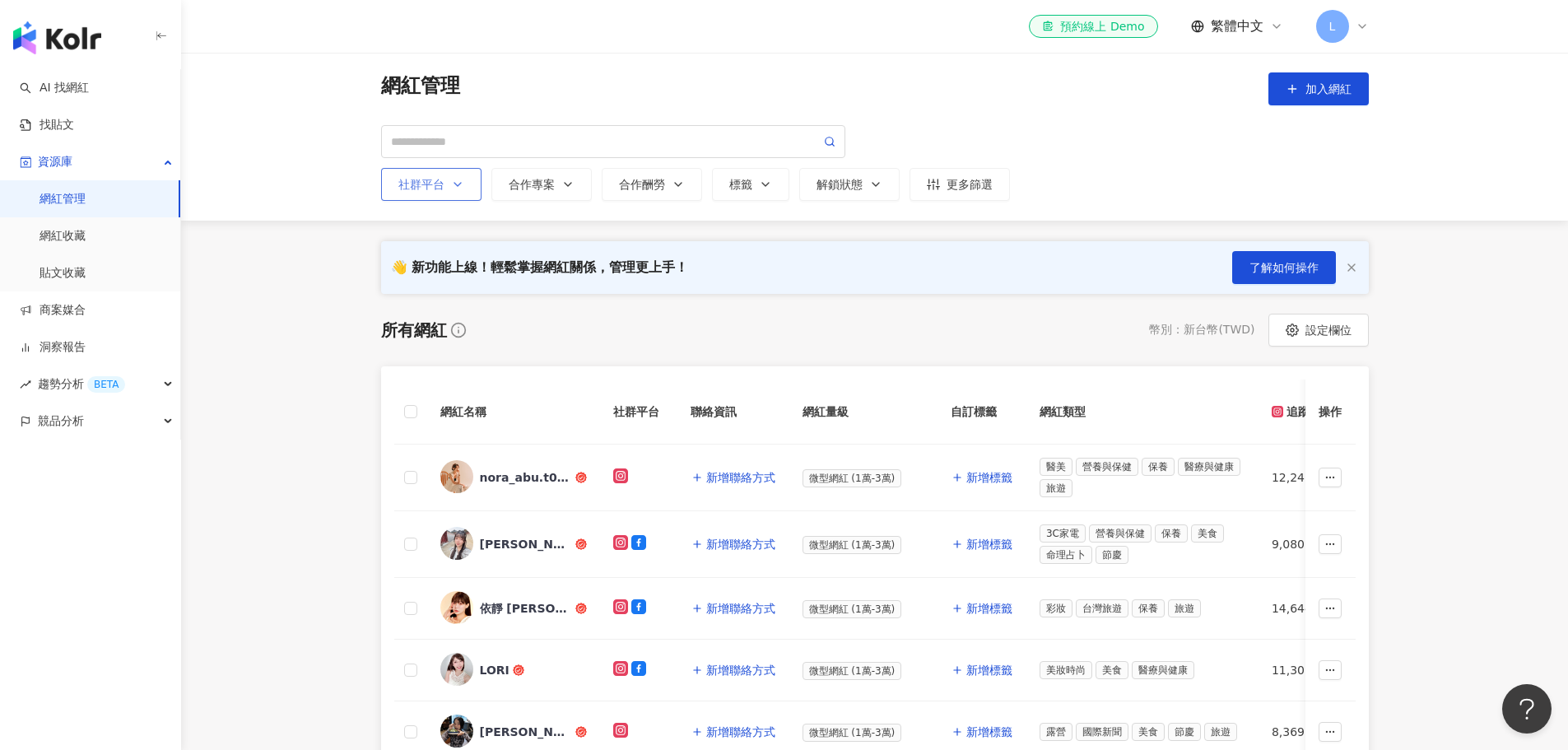
click at [420, 184] on div "社群平台" at bounding box center [431, 184] width 66 height 14
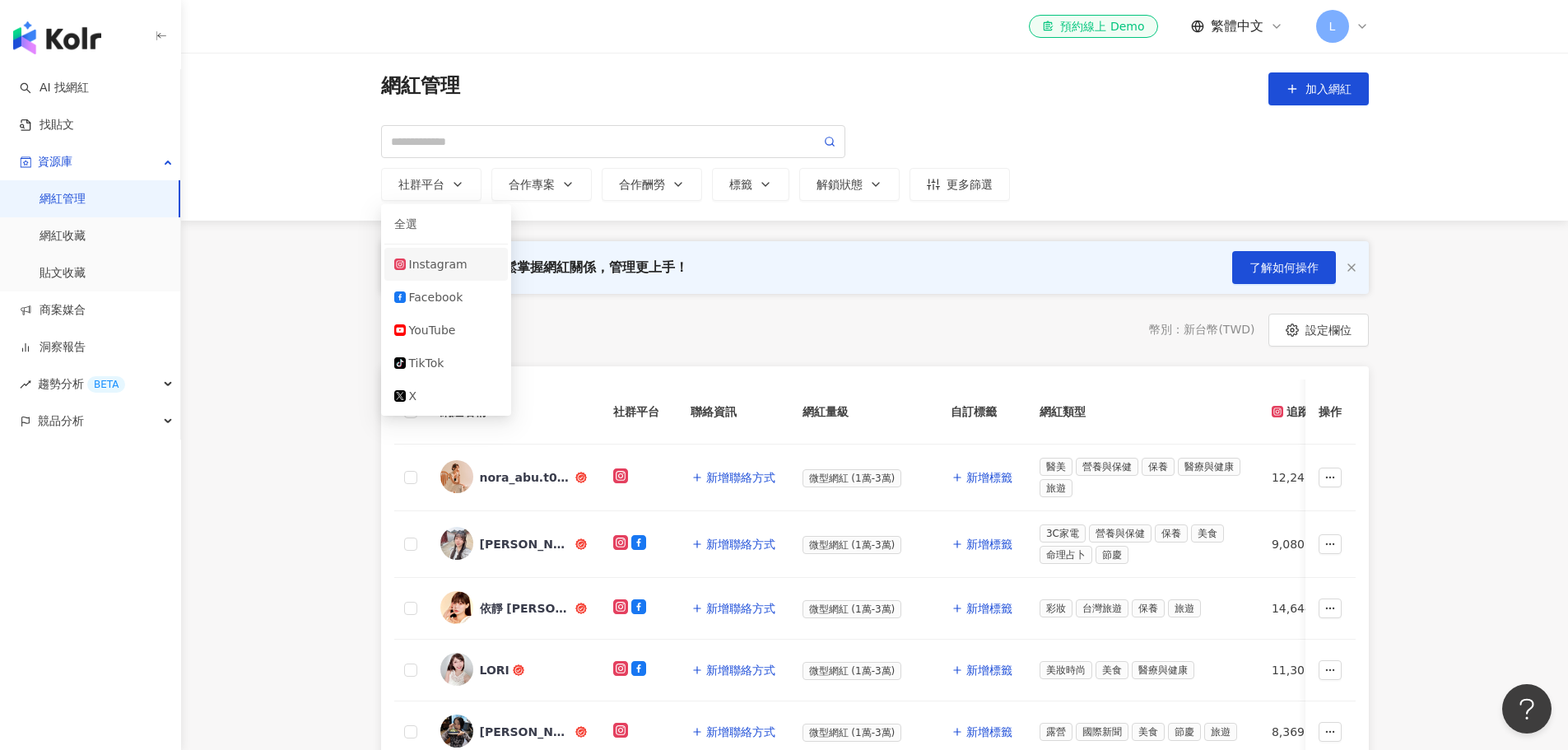
click at [440, 262] on div "Instagram" at bounding box center [453, 265] width 89 height 18
click at [539, 189] on div "合作專案" at bounding box center [541, 184] width 66 height 14
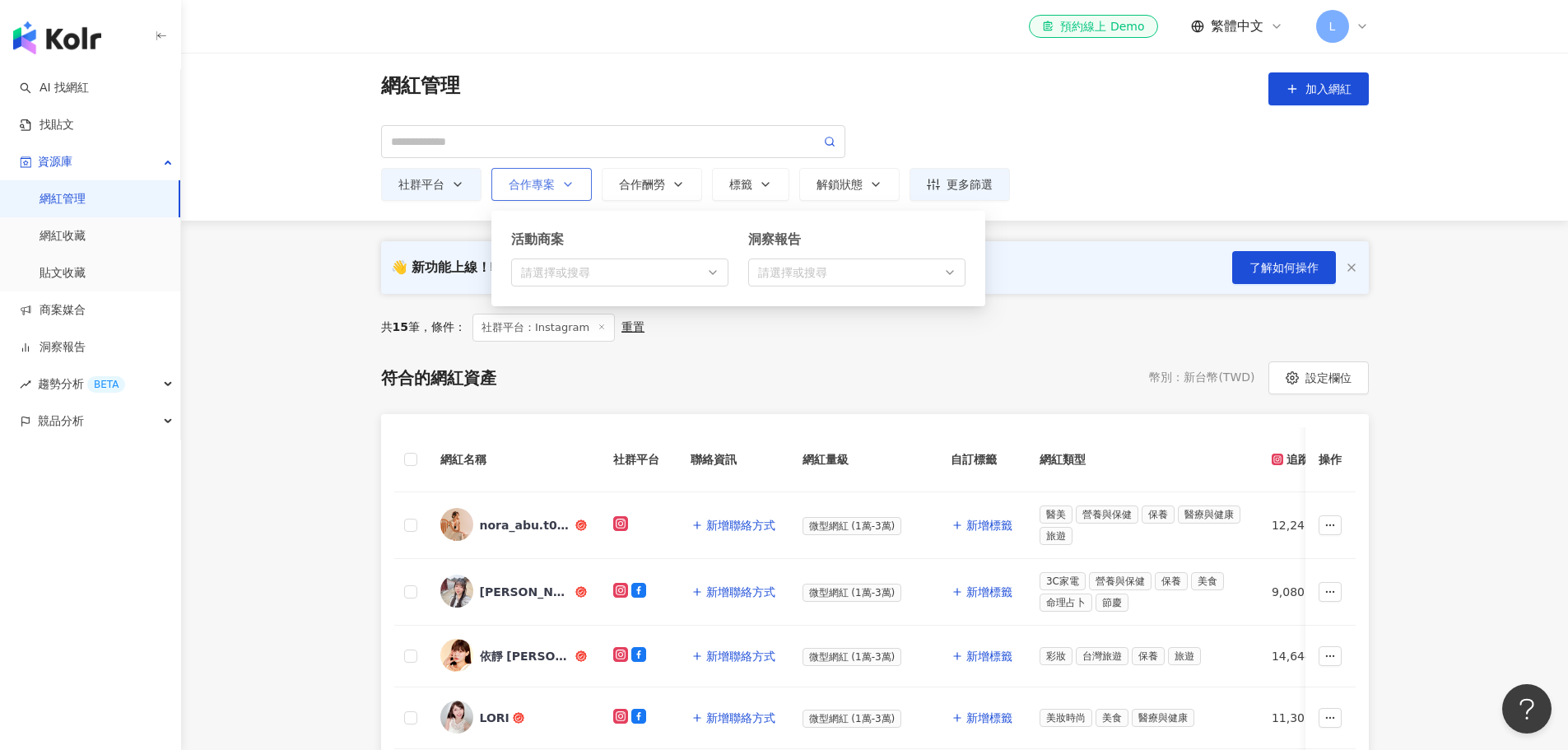
click at [639, 266] on div "活動商案 請選擇或搜尋" at bounding box center [620, 258] width 218 height 56
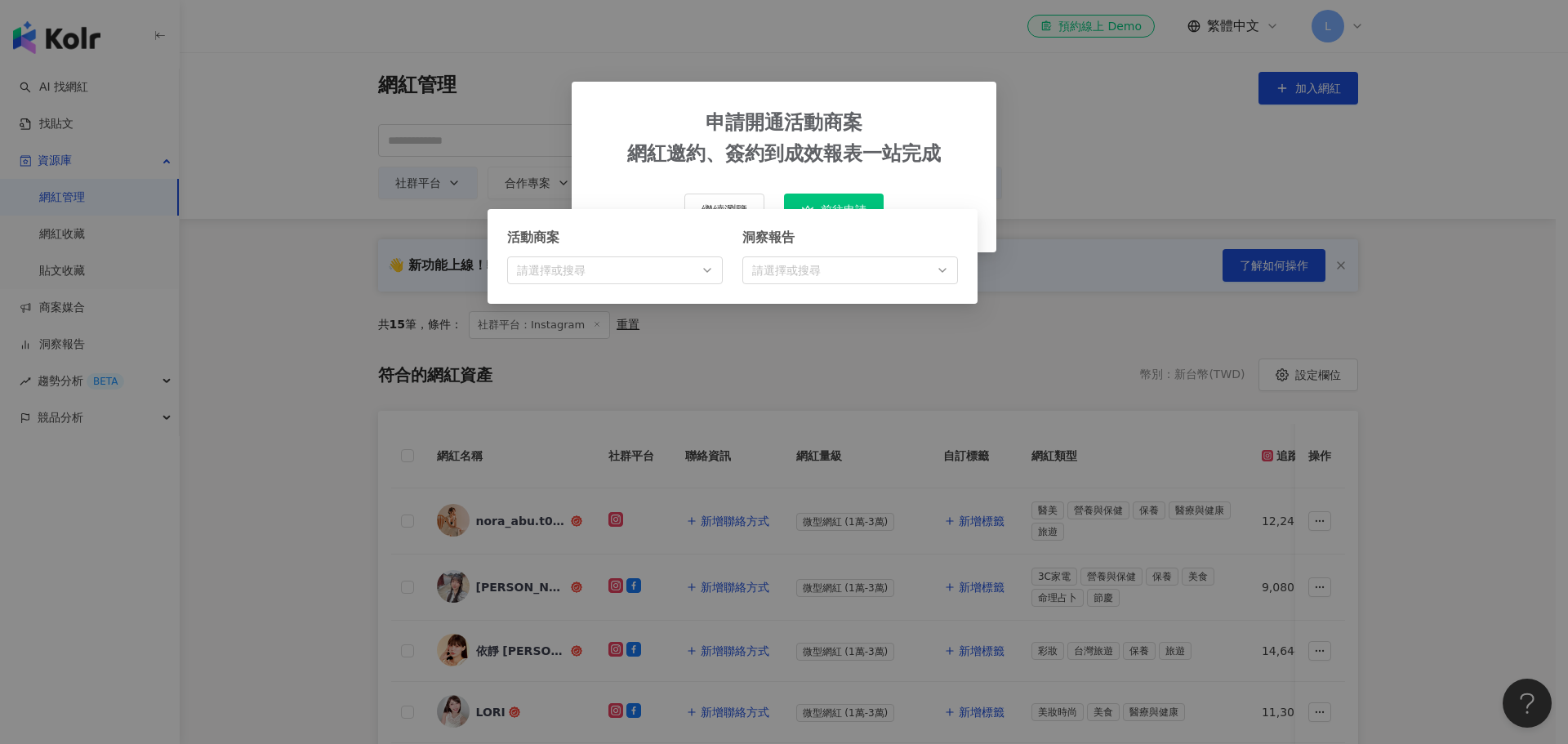
click at [830, 95] on div "申請開通活動商案 網紅邀約、簽約到成效報表一站完成 繼續瀏覽 前往申請" at bounding box center [784, 167] width 424 height 171
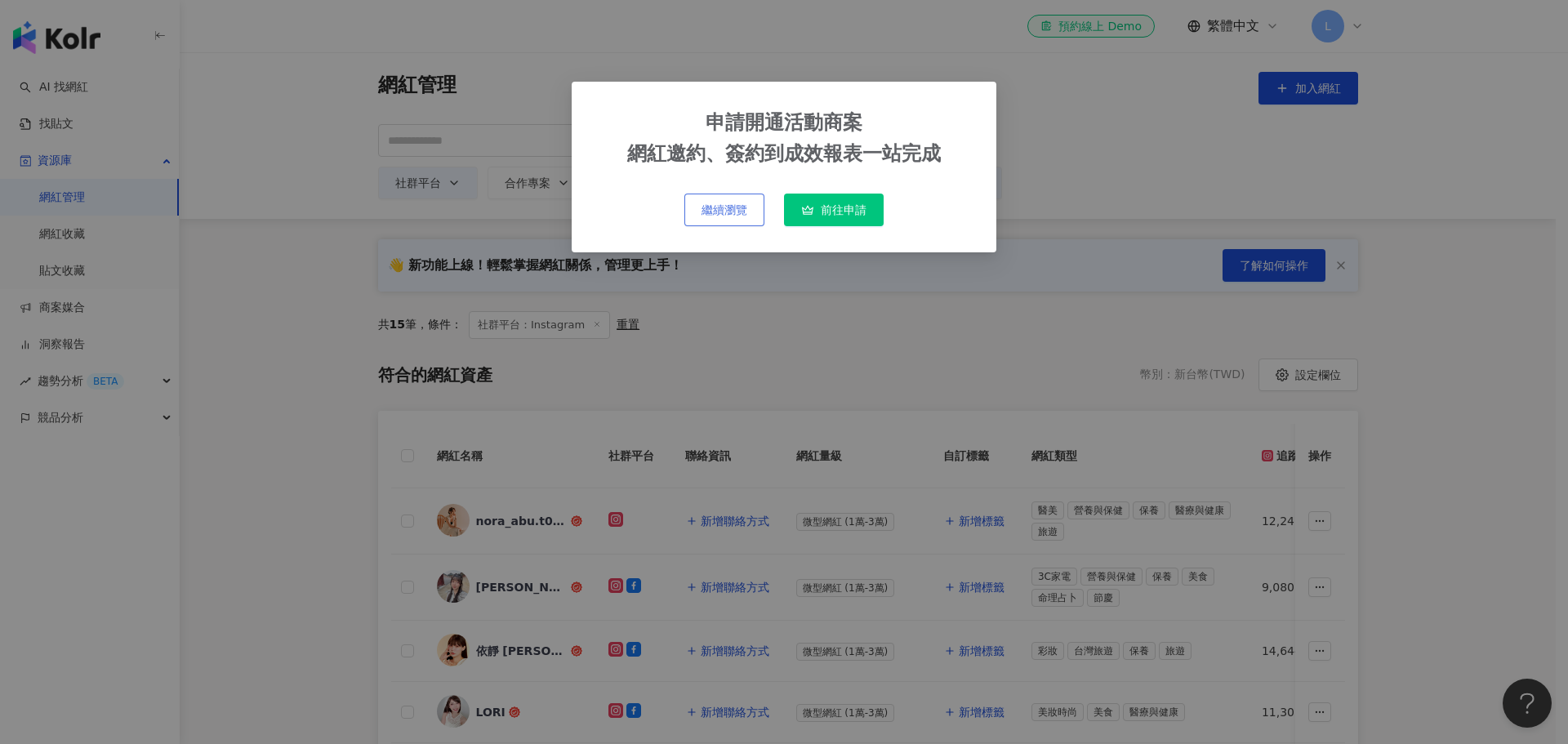
click at [734, 217] on span "繼續瀏覽" at bounding box center [724, 210] width 46 height 13
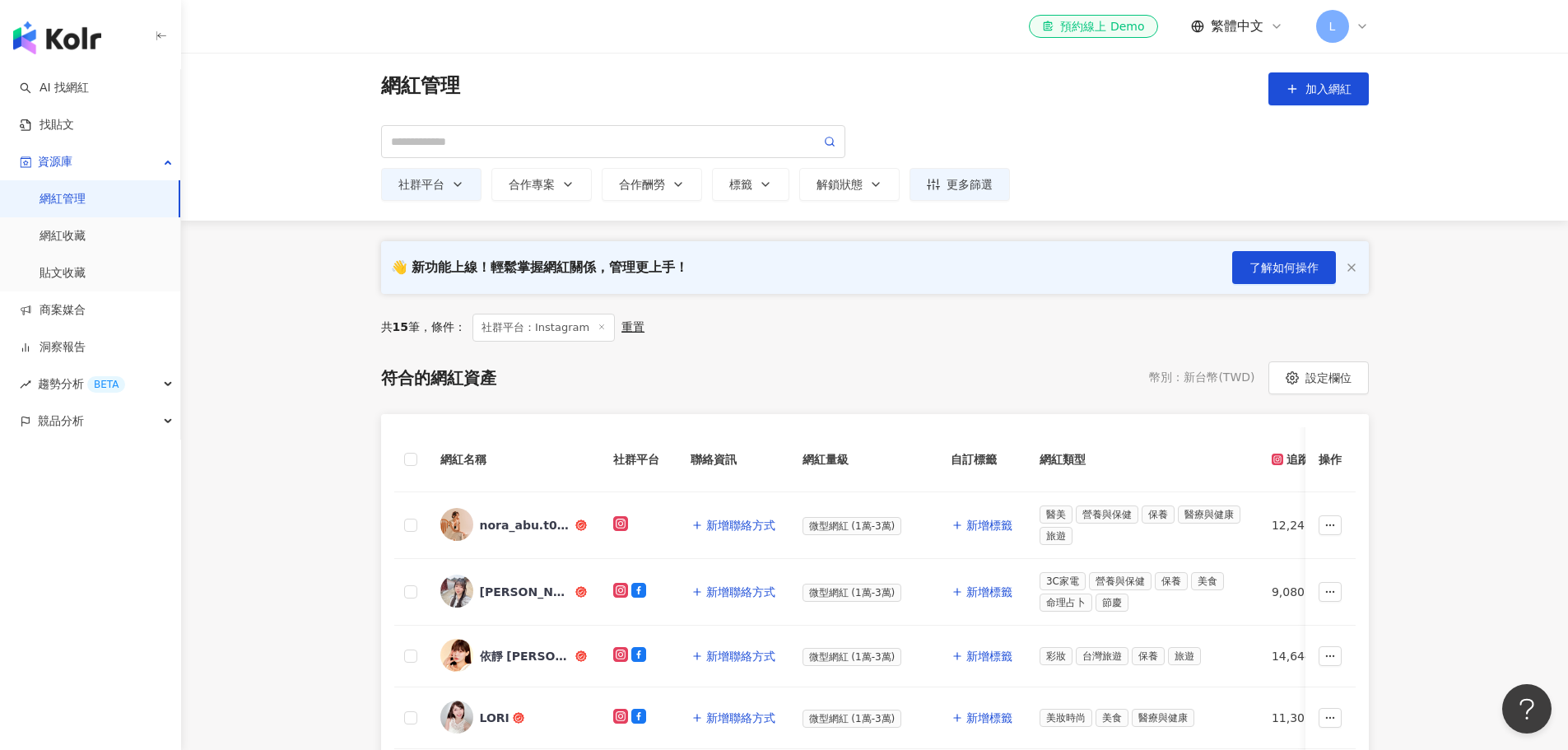
click at [338, 356] on main "網紅管理 加入網紅 社群平台 全選 Instagram Facebook YouTube tiktok-icon TikTok X 合作專案 活動商案 請選擇…" at bounding box center [875, 699] width 1387 height 1293
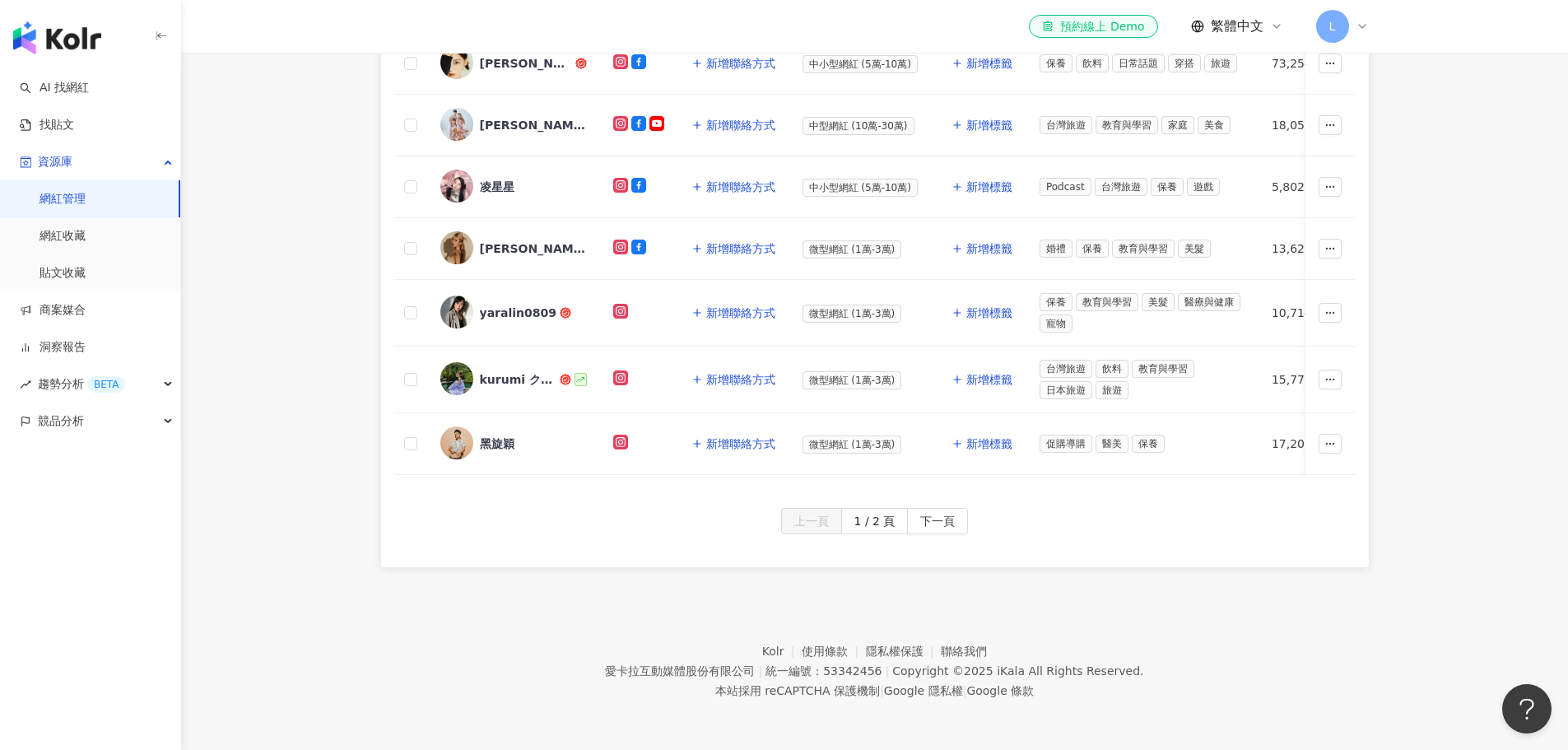
scroll to position [784, 0]
click at [944, 524] on span "下一頁" at bounding box center [937, 521] width 34 height 26
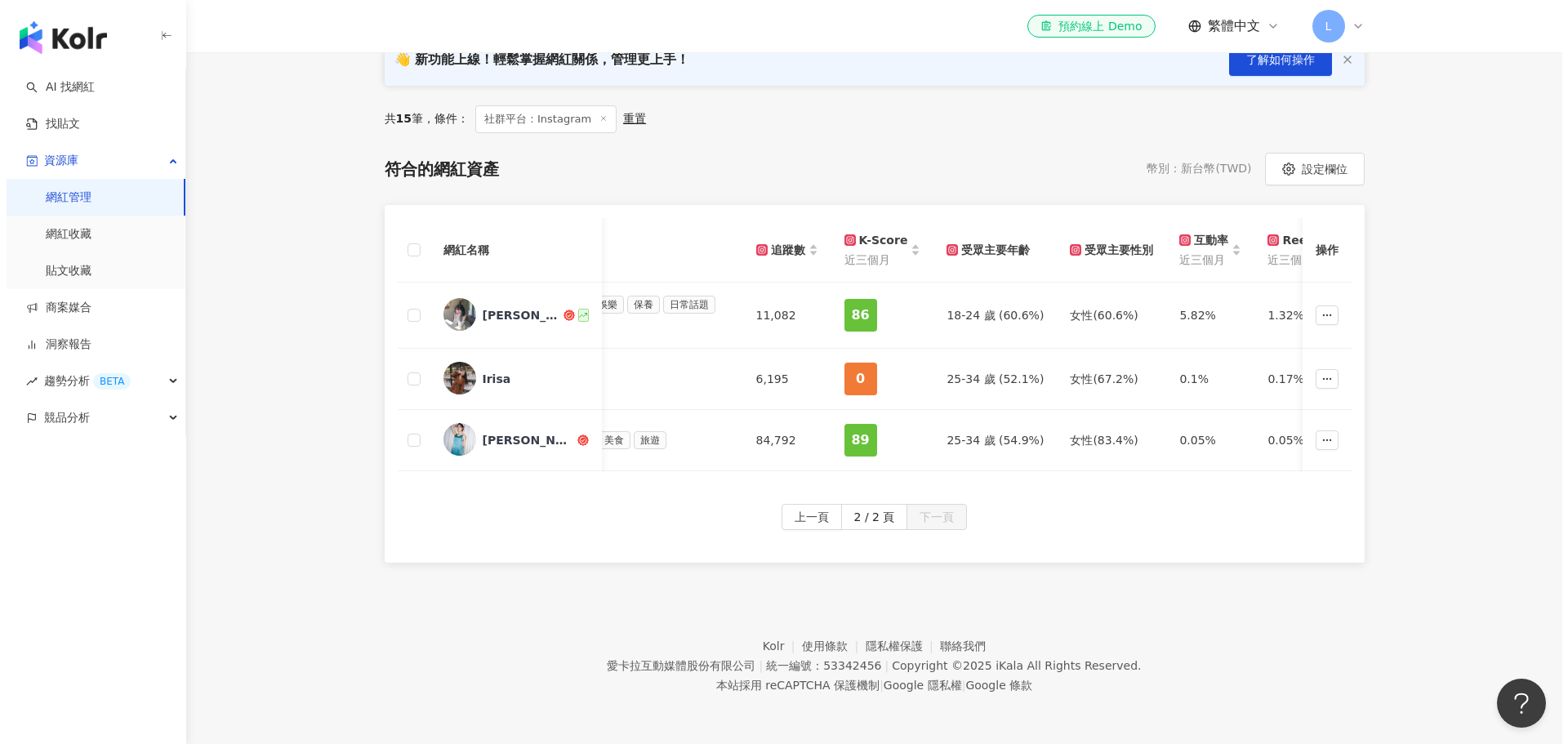
scroll to position [0, 851]
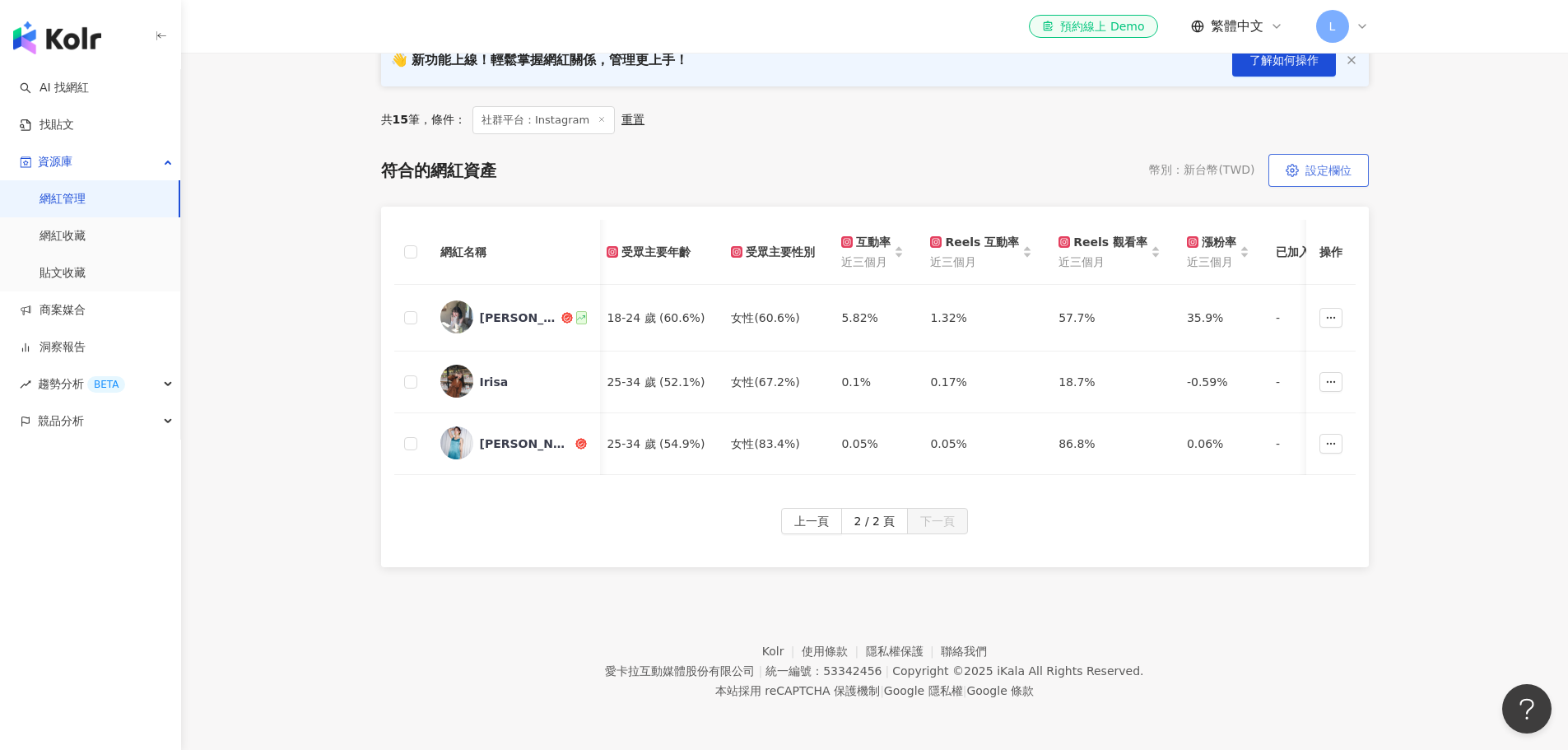
click at [1255, 170] on button "設定欄位" at bounding box center [1318, 170] width 101 height 33
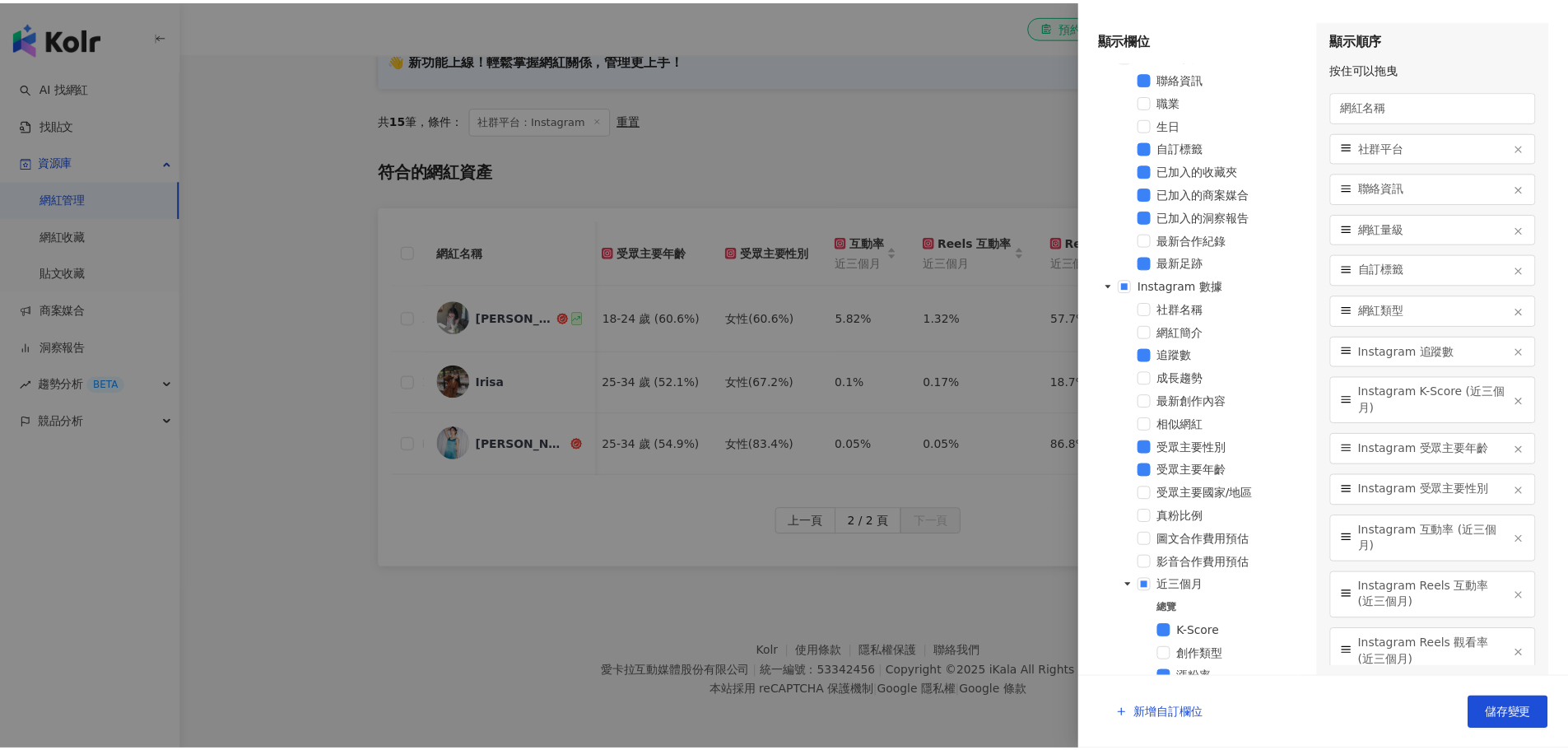
scroll to position [0, 0]
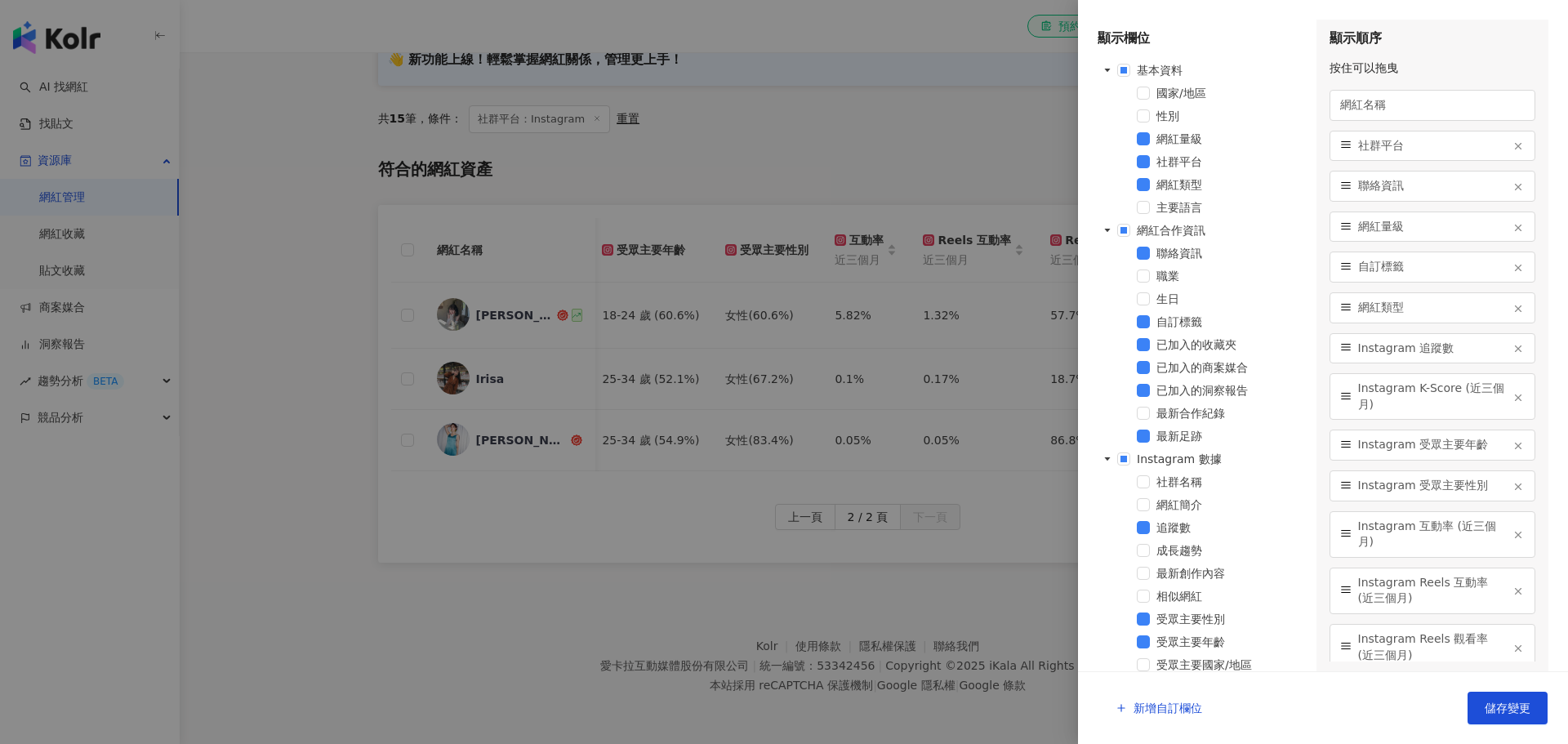
click at [847, 124] on div at bounding box center [784, 372] width 1568 height 744
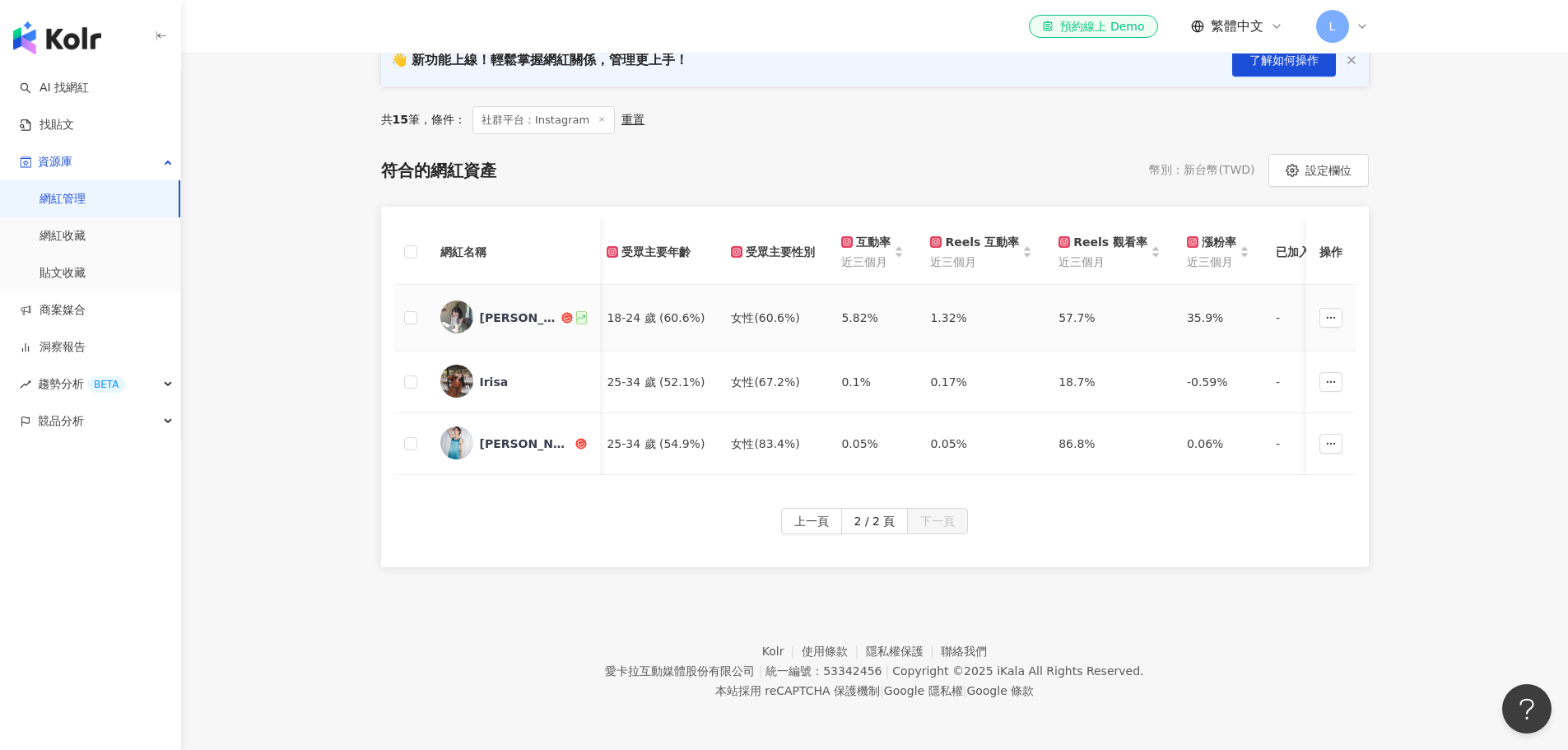
click at [492, 310] on div "[PERSON_NAME]" at bounding box center [518, 317] width 79 height 16
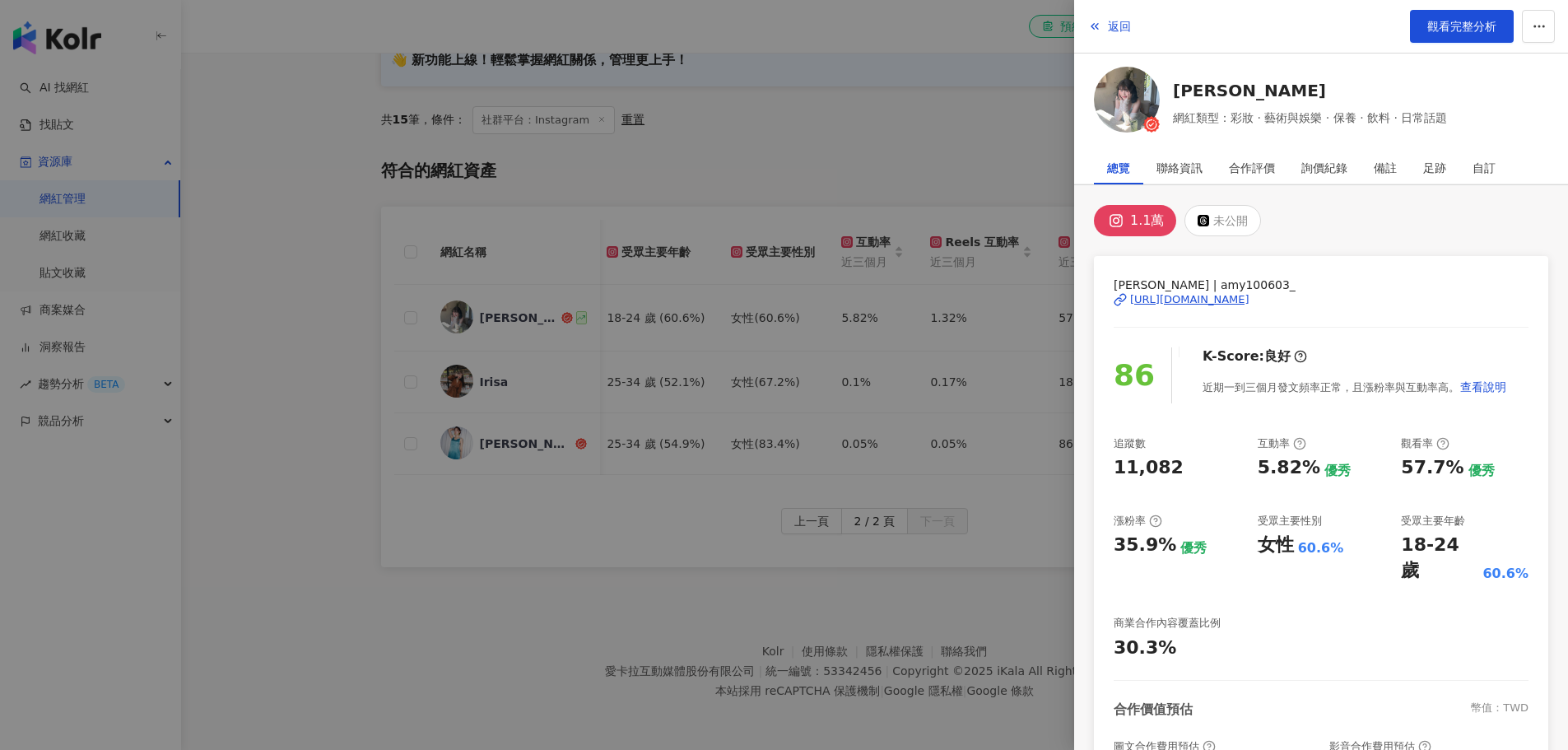
click at [1250, 299] on div "[URL][DOMAIN_NAME]" at bounding box center [1190, 299] width 120 height 15
click at [364, 307] on div at bounding box center [784, 375] width 1568 height 750
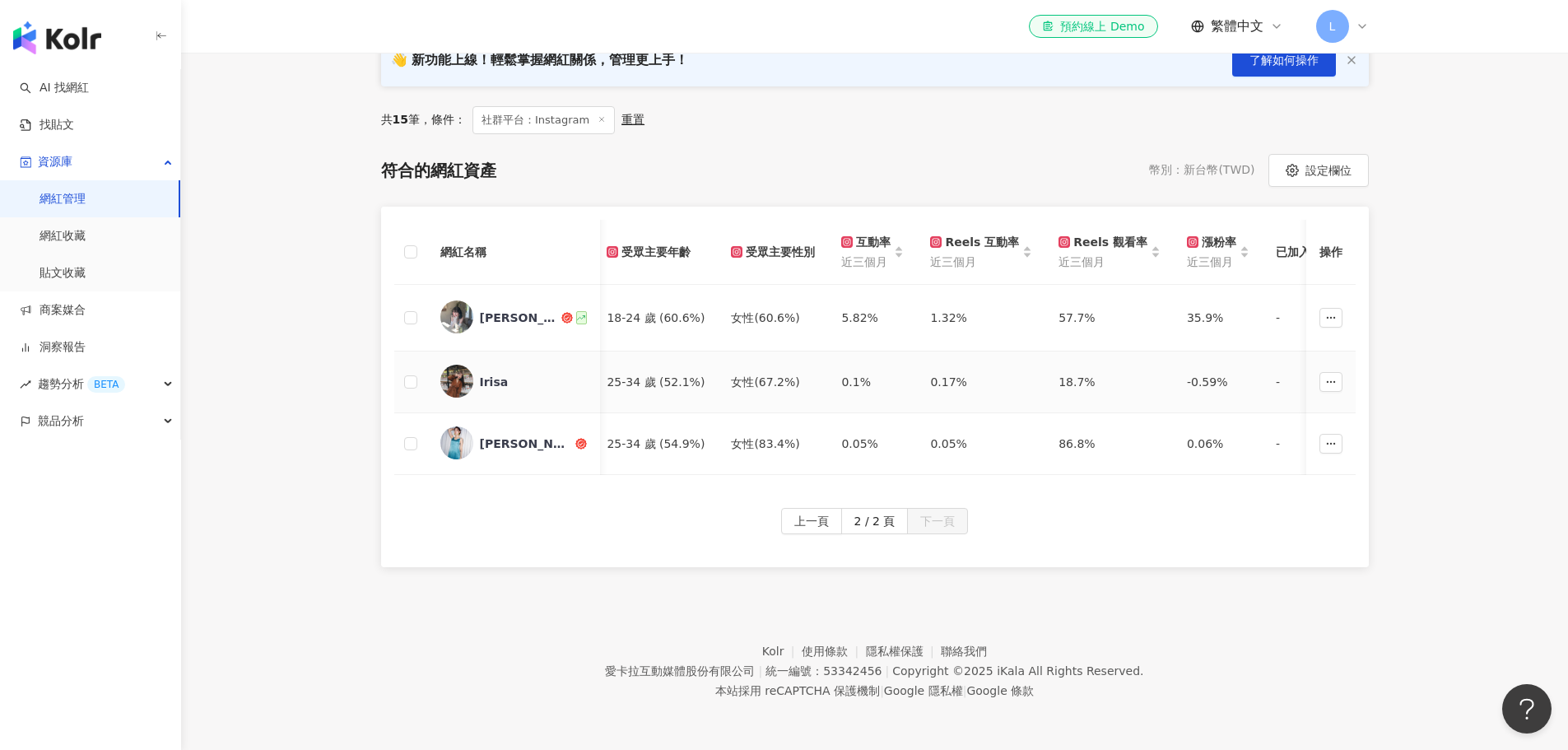
click at [484, 374] on div "Irisa" at bounding box center [494, 382] width 29 height 16
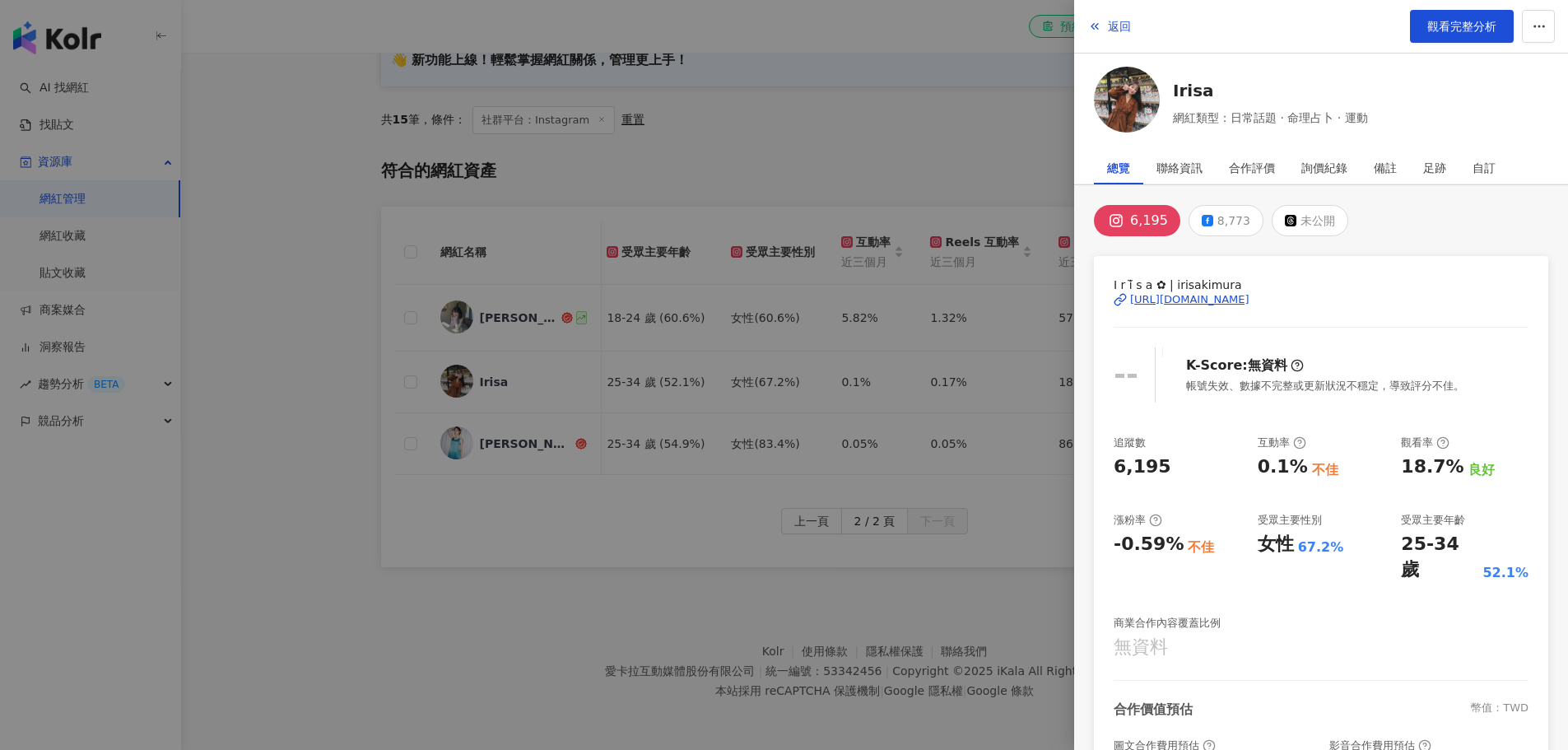
click at [1250, 299] on div "[URL][DOMAIN_NAME]" at bounding box center [1190, 299] width 120 height 15
click at [379, 347] on div at bounding box center [784, 375] width 1568 height 750
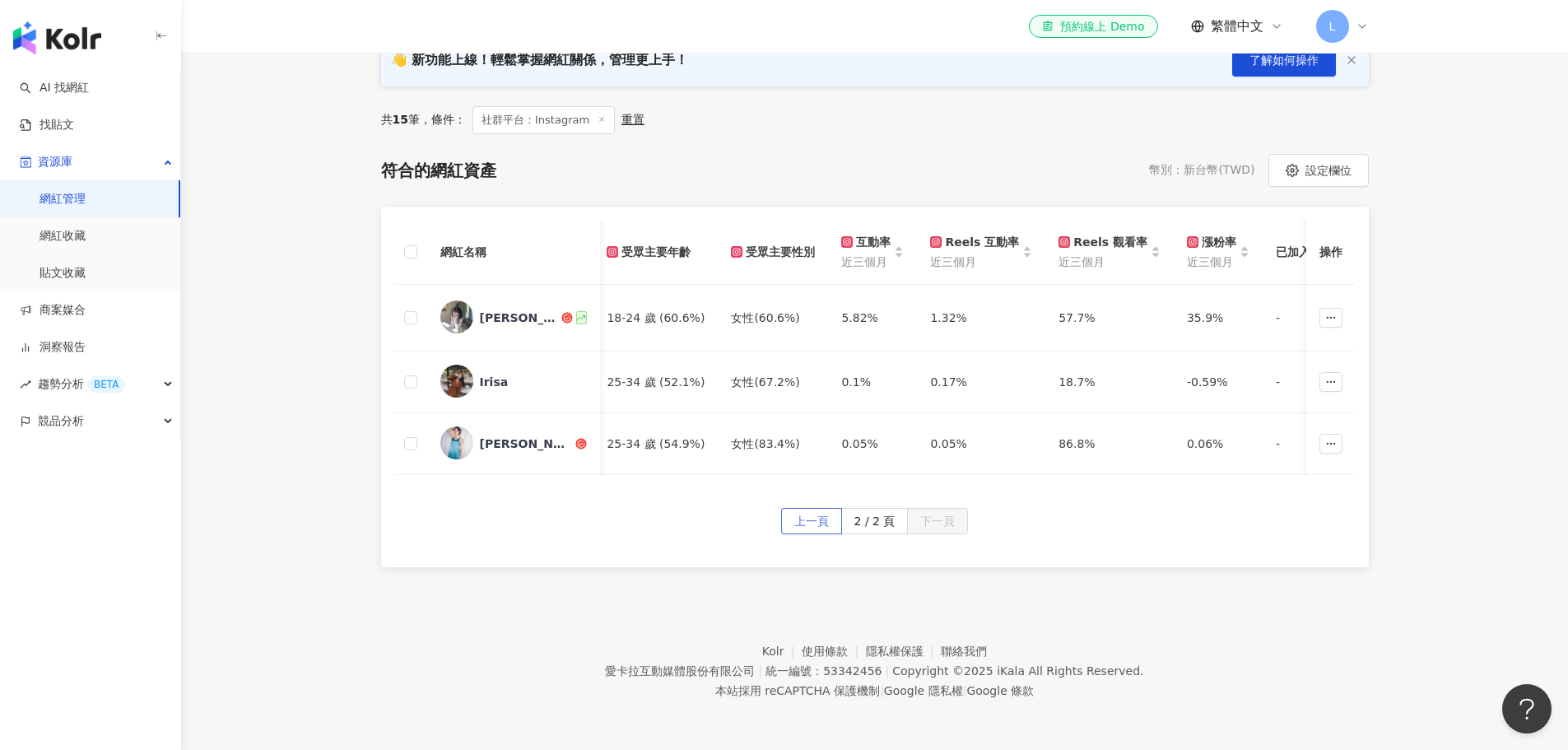
click at [823, 522] on span "上一頁" at bounding box center [811, 521] width 34 height 26
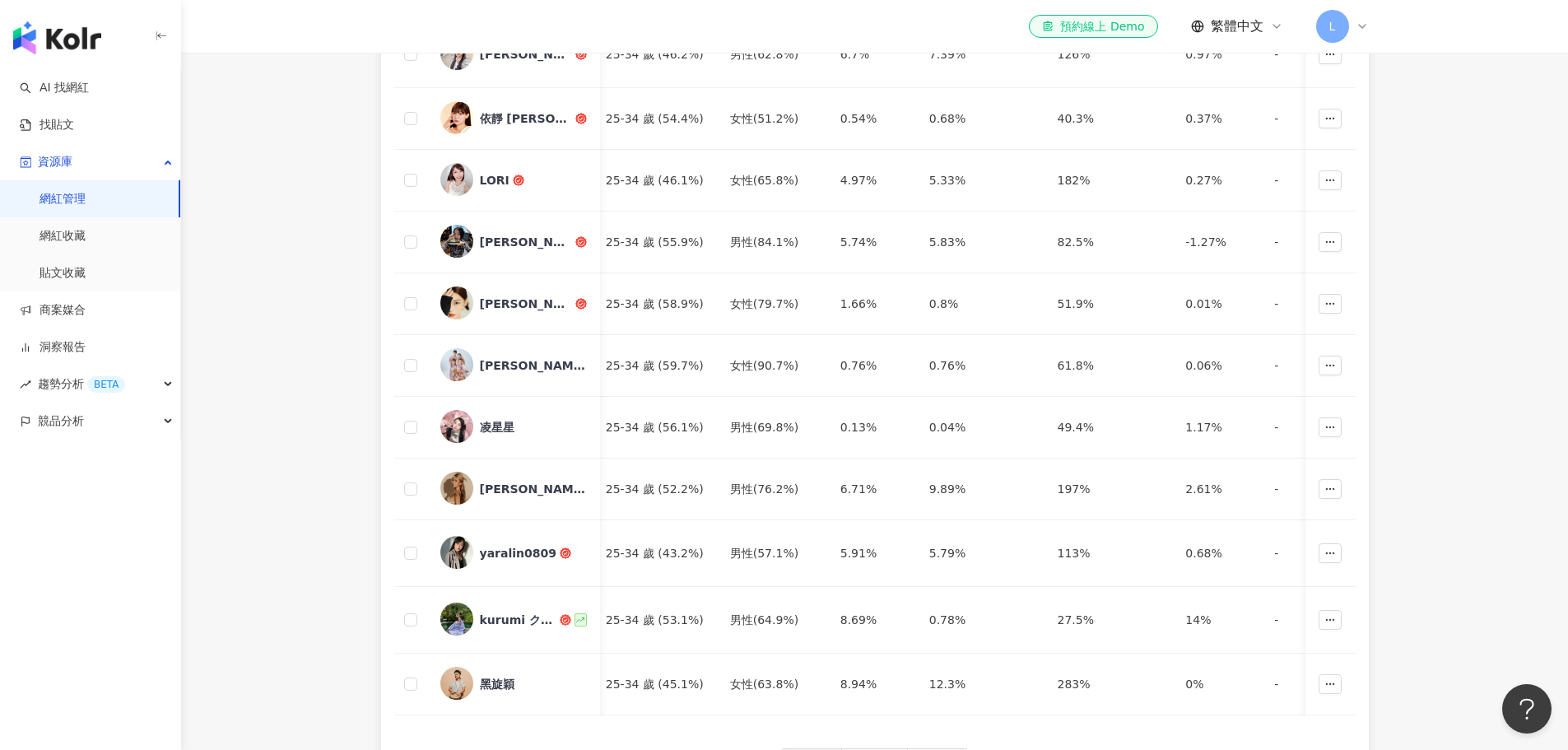
scroll to position [548, 0]
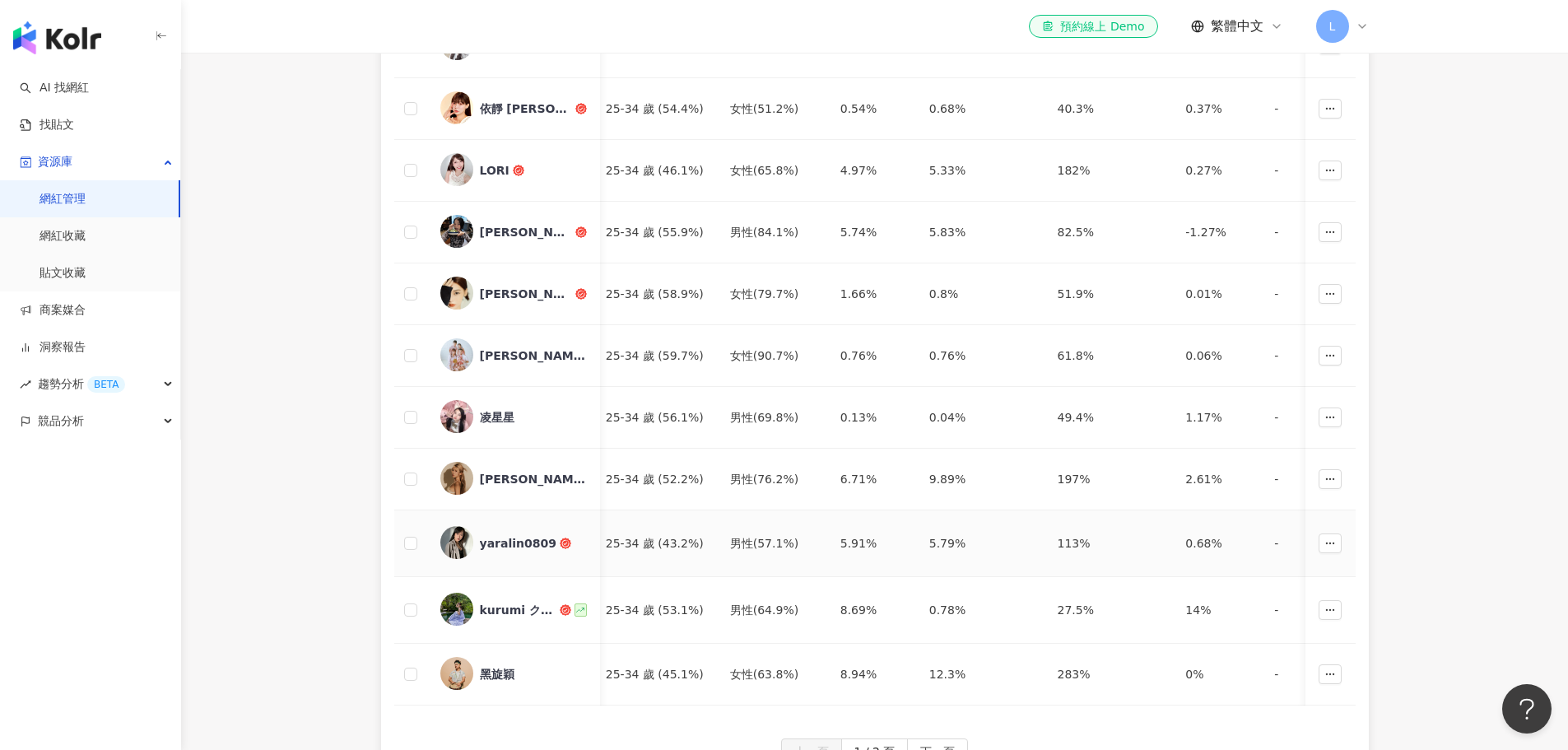
click at [515, 535] on div "yaralin0809" at bounding box center [518, 543] width 76 height 16
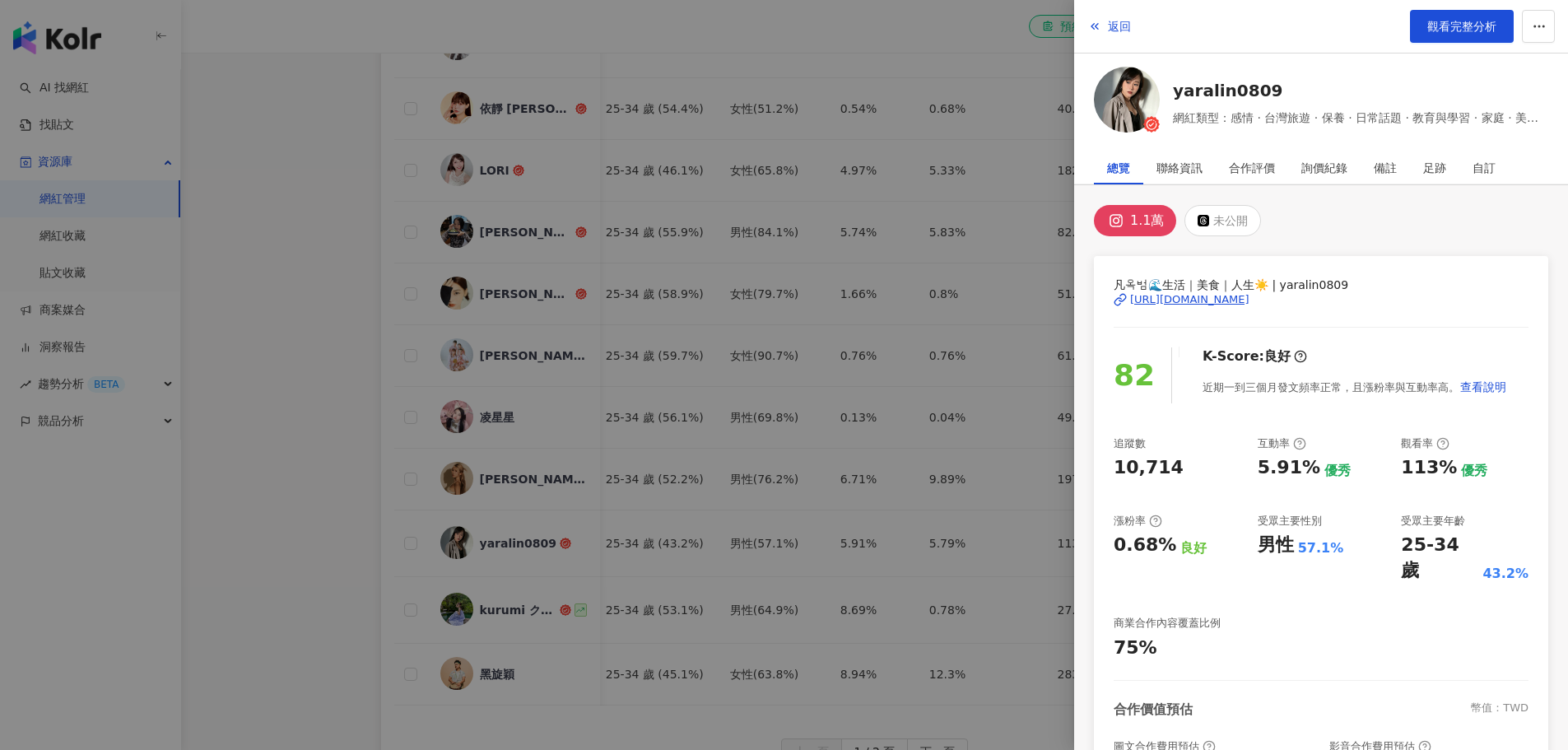
click at [512, 605] on div at bounding box center [784, 375] width 1568 height 750
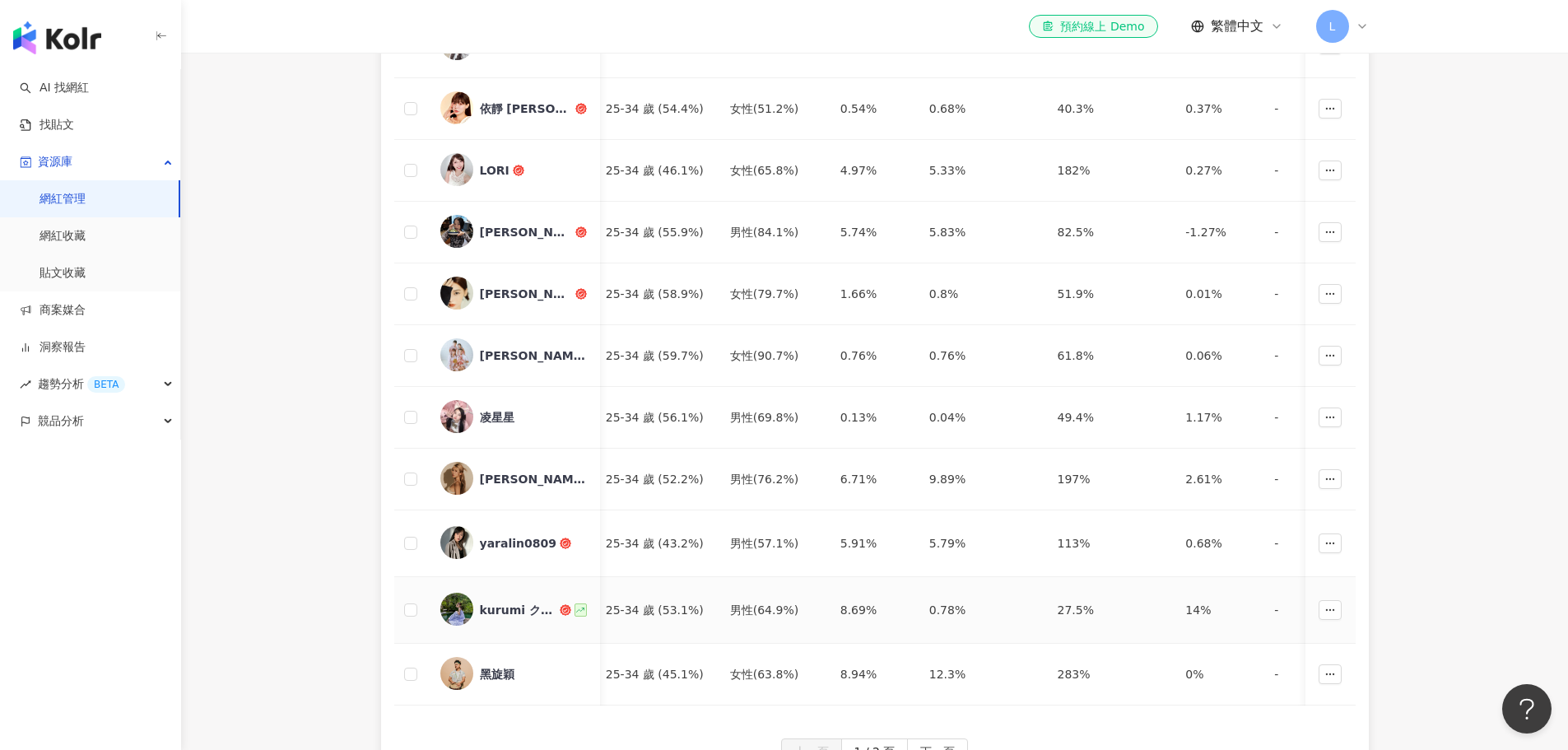
click at [512, 605] on div "kurumi クルミ" at bounding box center [518, 610] width 76 height 16
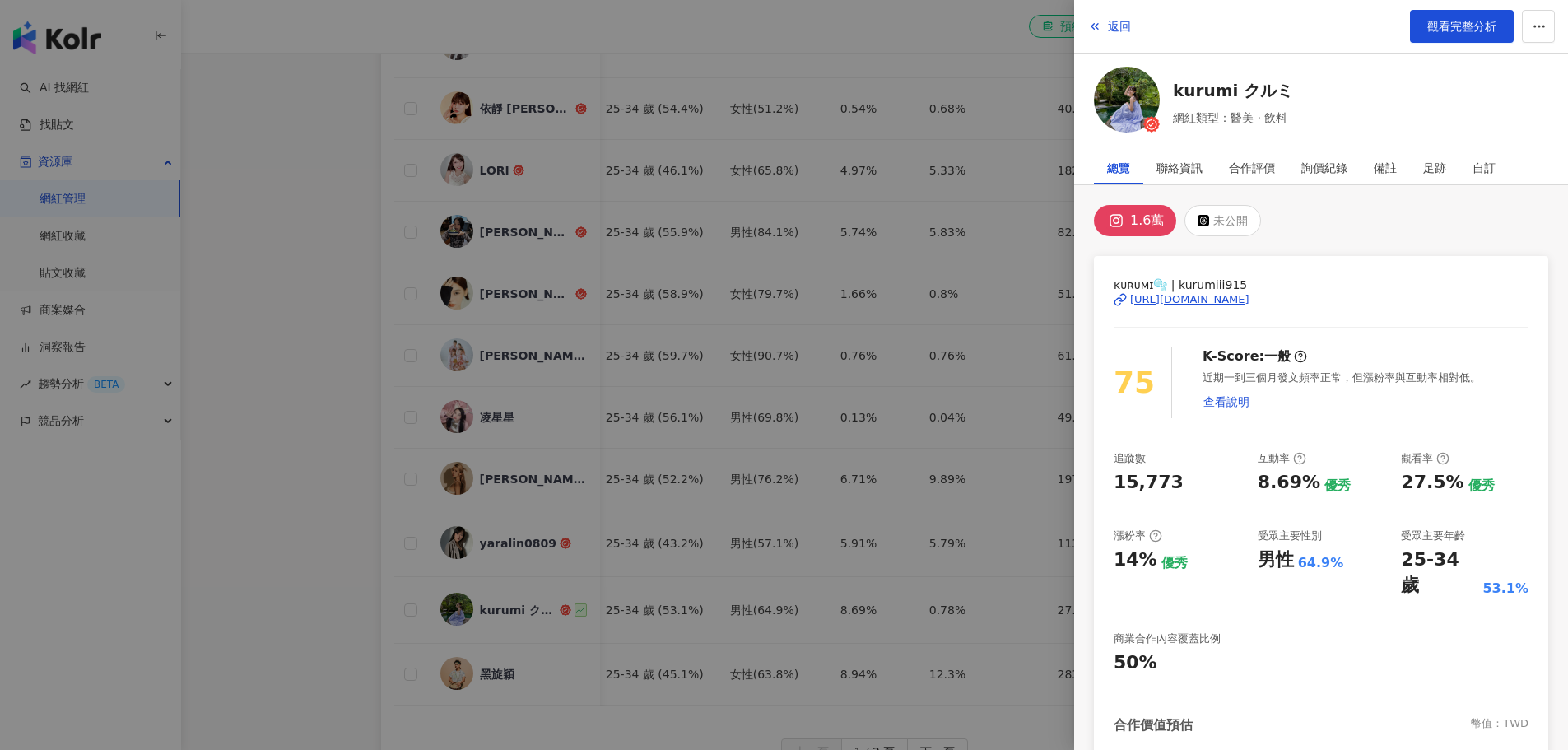
click at [512, 643] on div at bounding box center [784, 375] width 1568 height 750
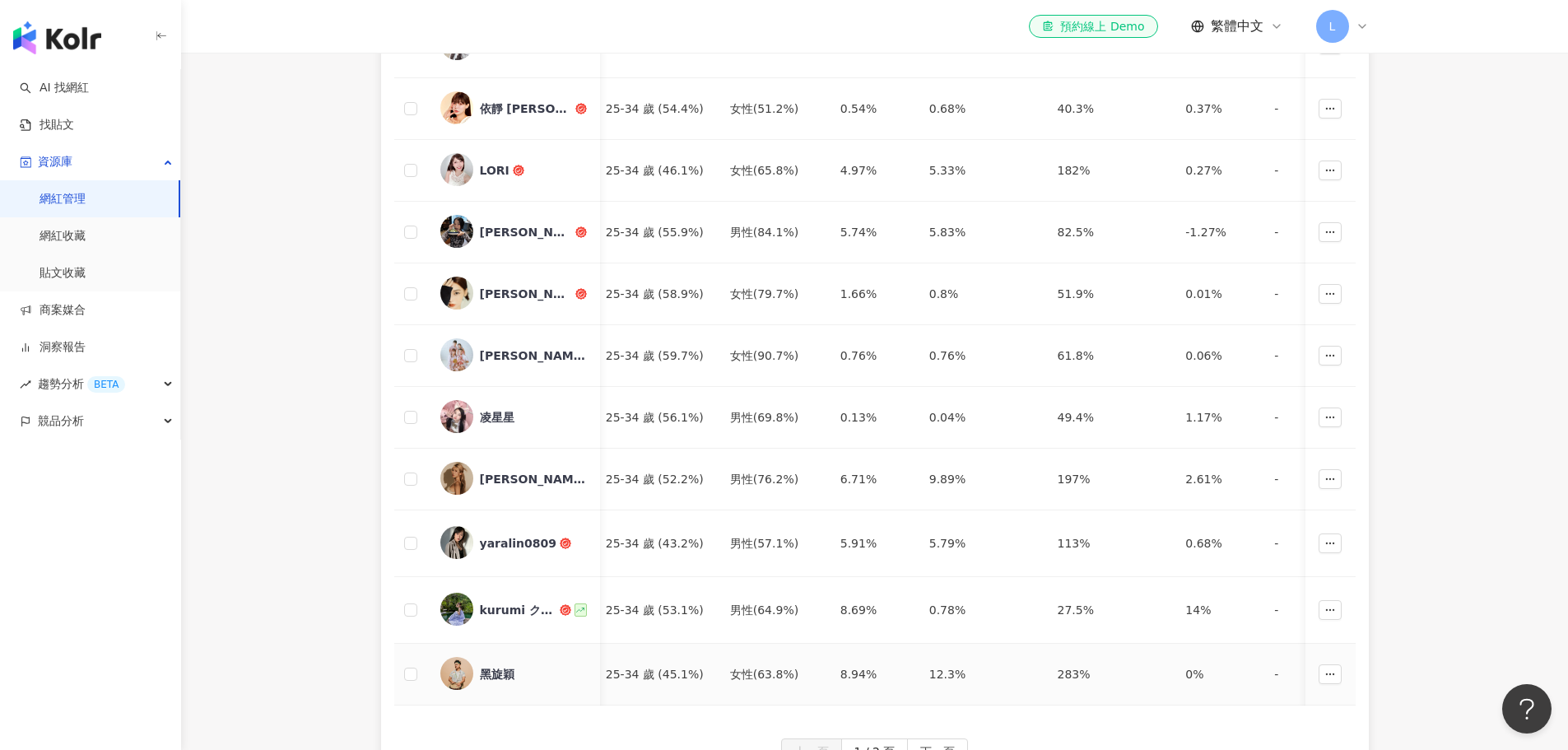
click at [505, 668] on div "黑旋穎" at bounding box center [497, 675] width 34 height 16
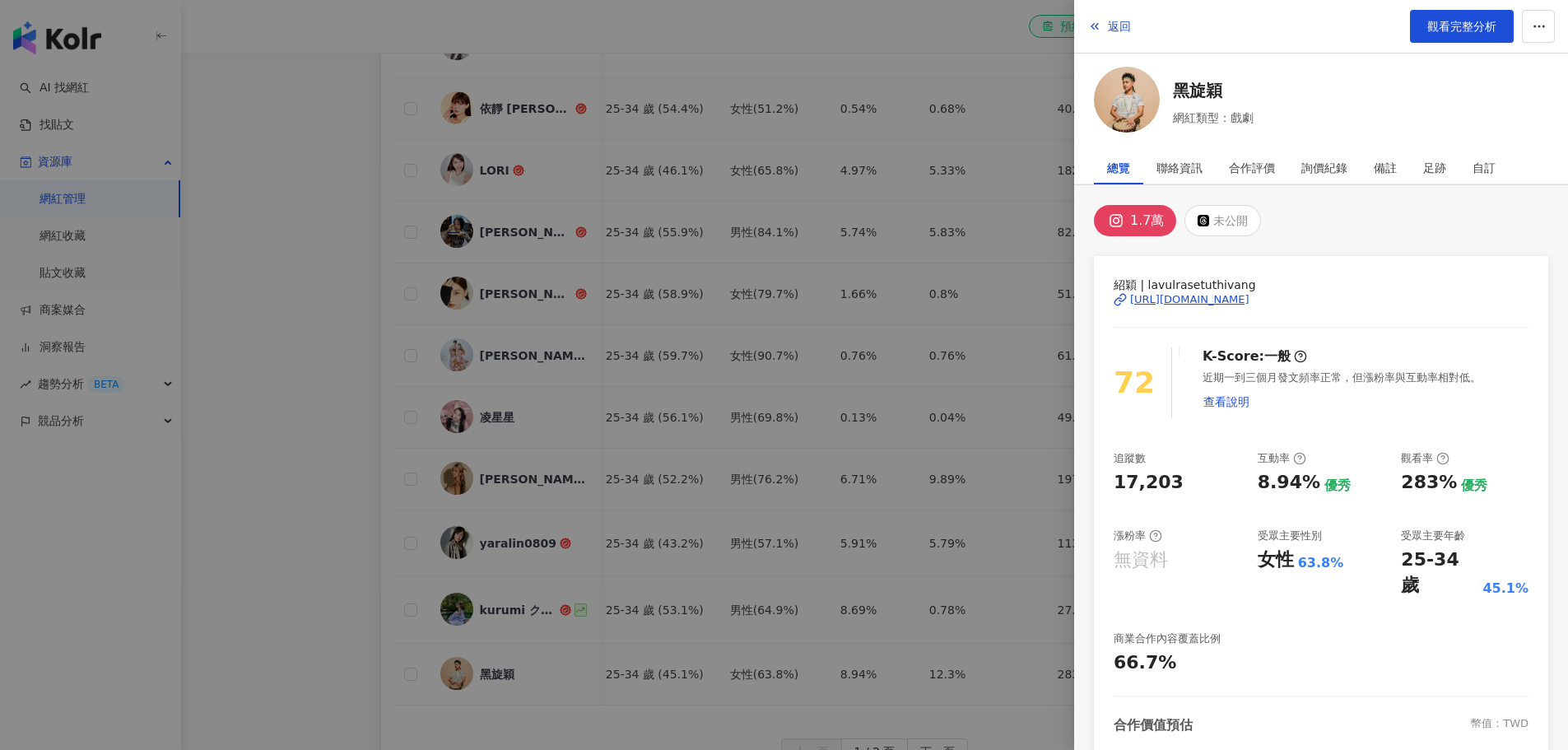
click at [1250, 298] on div "[URL][DOMAIN_NAME]" at bounding box center [1190, 299] width 120 height 15
